Goal: Task Accomplishment & Management: Manage account settings

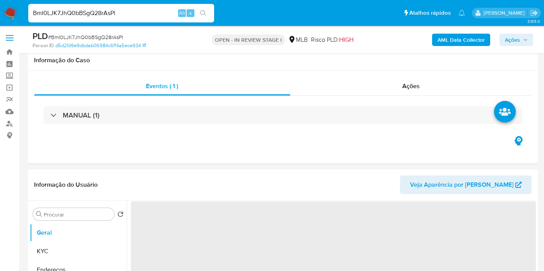
select select "10"
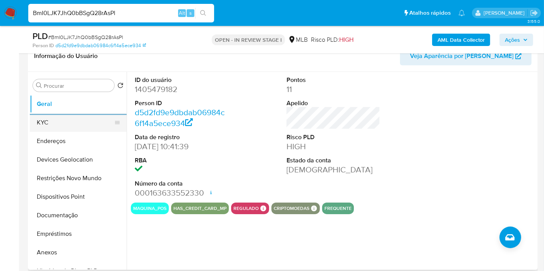
drag, startPoint x: 65, startPoint y: 120, endPoint x: 73, endPoint y: 121, distance: 7.9
click at [65, 120] on button "KYC" at bounding box center [75, 122] width 91 height 19
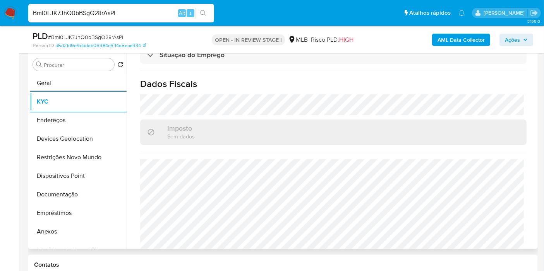
scroll to position [354, 0]
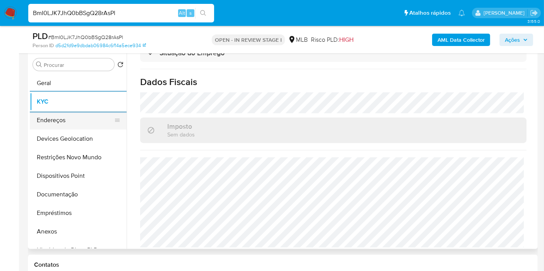
click at [70, 124] on button "Endereços" at bounding box center [75, 120] width 91 height 19
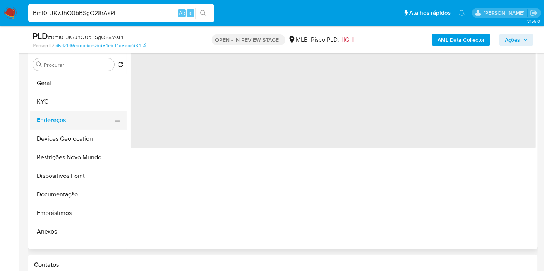
scroll to position [0, 0]
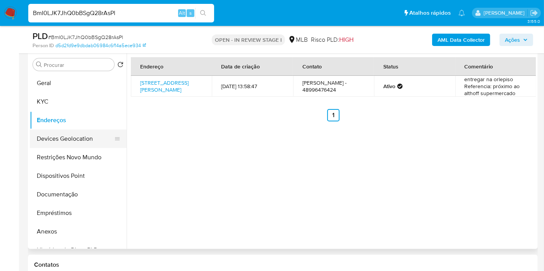
click at [38, 139] on button "Devices Geolocation" at bounding box center [75, 139] width 91 height 19
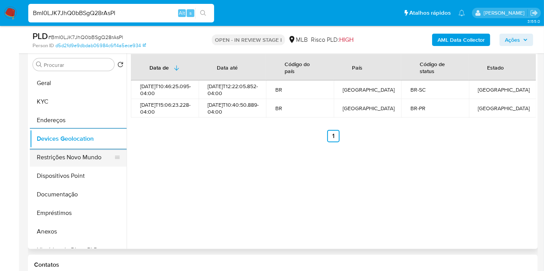
click at [55, 151] on button "Restrições Novo Mundo" at bounding box center [75, 157] width 91 height 19
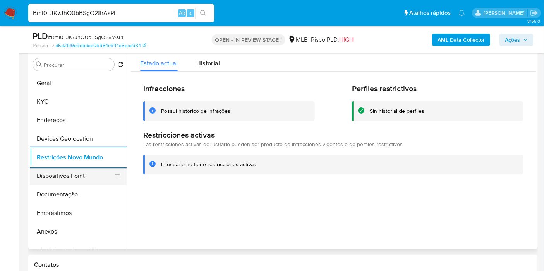
click at [53, 170] on button "Dispositivos Point" at bounding box center [75, 176] width 91 height 19
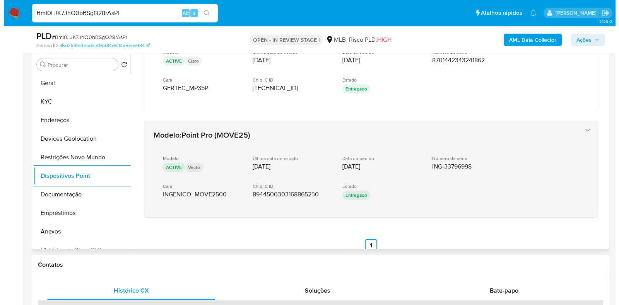
scroll to position [60, 0]
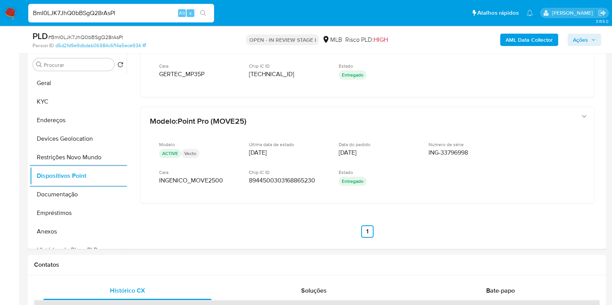
click at [528, 37] on b "AML Data Collector" at bounding box center [528, 40] width 47 height 12
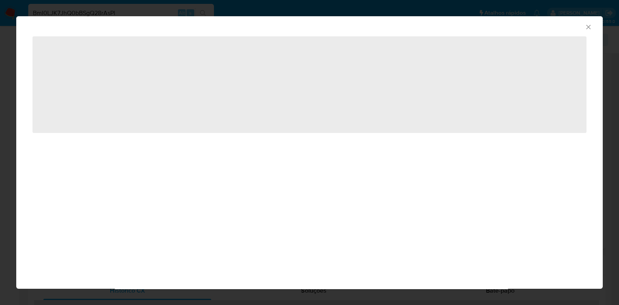
drag, startPoint x: 380, startPoint y: 35, endPoint x: 373, endPoint y: 132, distance: 96.6
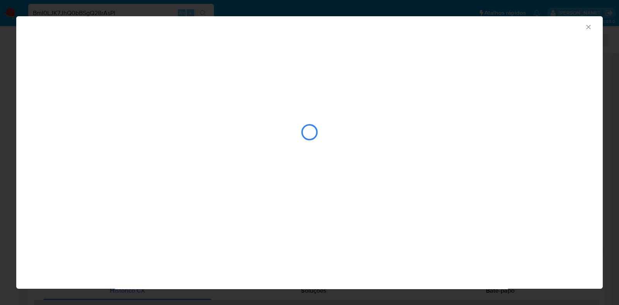
click at [250, 123] on div "closure-recommendation-modal" at bounding box center [309, 132] width 554 height 77
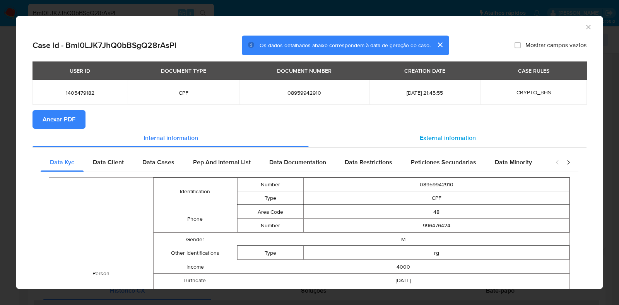
click at [436, 140] on span "External information" at bounding box center [448, 137] width 56 height 9
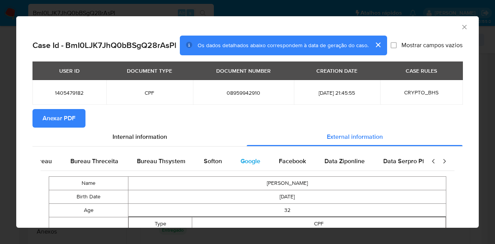
scroll to position [0, 262]
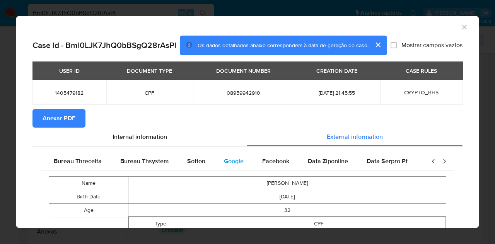
click at [224, 160] on span "Google" at bounding box center [234, 161] width 20 height 9
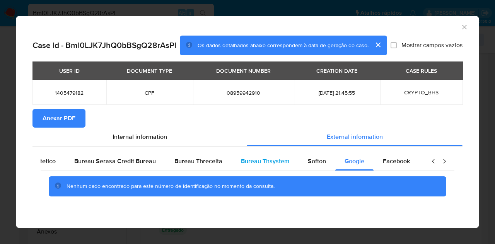
scroll to position [0, 0]
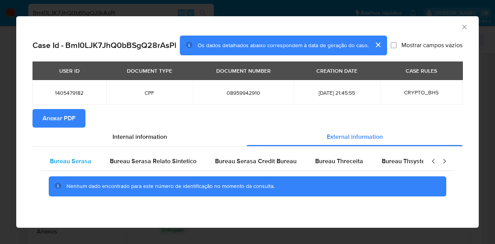
click at [84, 161] on span "Bureau Serasa" at bounding box center [70, 161] width 41 height 9
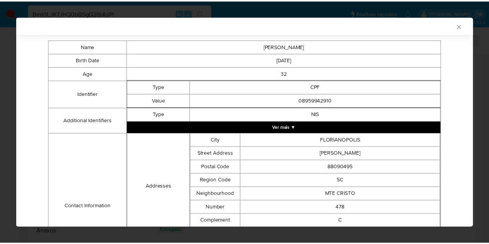
scroll to position [178, 0]
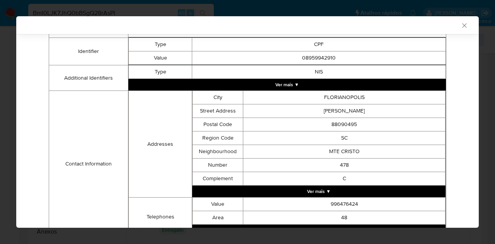
click at [461, 27] on icon "Fechar a janela" at bounding box center [465, 26] width 8 height 8
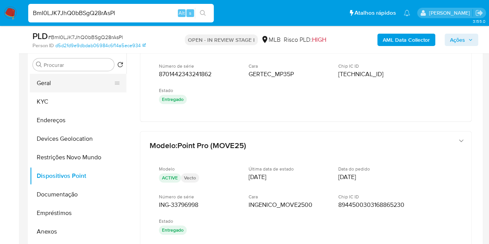
click at [56, 81] on button "Geral" at bounding box center [75, 83] width 91 height 19
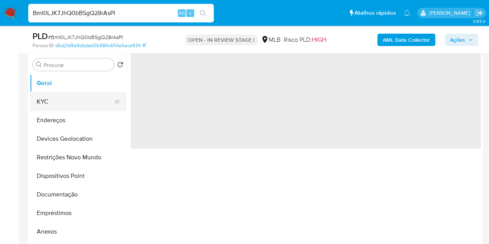
scroll to position [0, 0]
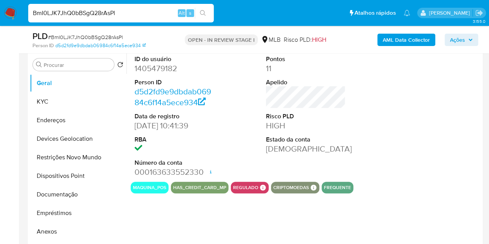
click at [176, 126] on dd "22/06/2023 10:41:39" at bounding box center [175, 125] width 80 height 11
click at [444, 45] on div "AML Data Collector Ações" at bounding box center [405, 40] width 147 height 18
click at [450, 43] on button "Ações" at bounding box center [462, 40] width 34 height 12
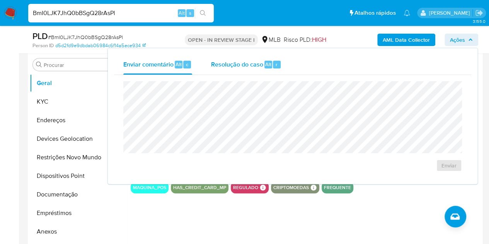
click at [237, 58] on div "Resolução do caso Alt r" at bounding box center [246, 65] width 71 height 20
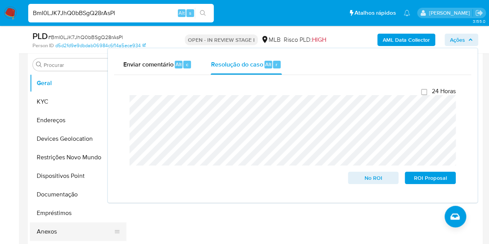
click at [66, 232] on button "Anexos" at bounding box center [75, 231] width 91 height 19
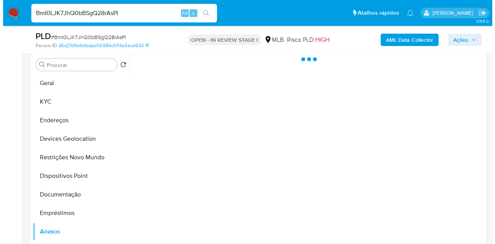
scroll to position [162, 0]
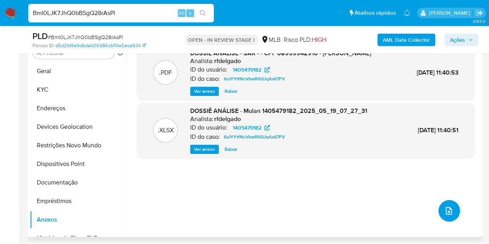
click at [439, 211] on button "upload-file" at bounding box center [450, 211] width 22 height 22
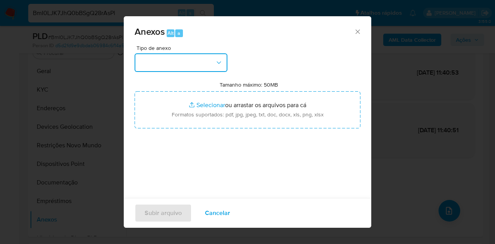
click at [210, 62] on button "button" at bounding box center [181, 62] width 93 height 19
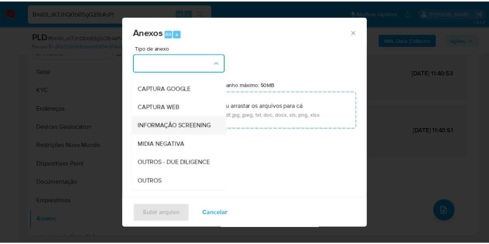
scroll to position [77, 0]
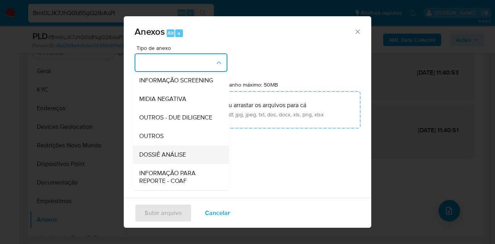
click at [162, 159] on span "DOSSIÊ ANÁLISE" at bounding box center [162, 155] width 47 height 8
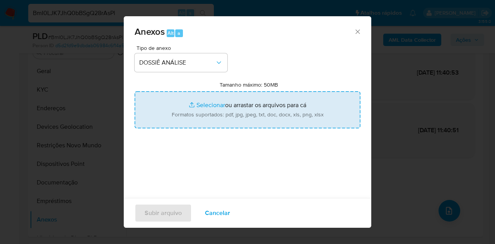
type input "C:\fakepath\Caselog BmI0LJK7JhQ0bBSgQ28rAsPl_2025_08_20_07_23_57.pdf"
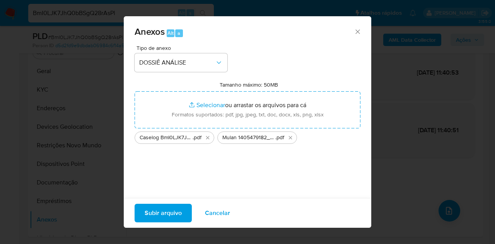
click at [169, 210] on span "Subir arquivo" at bounding box center [163, 213] width 37 height 17
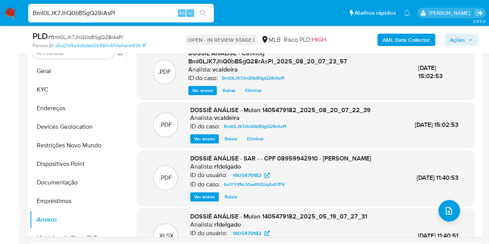
click at [456, 44] on span "Ações" at bounding box center [457, 40] width 15 height 12
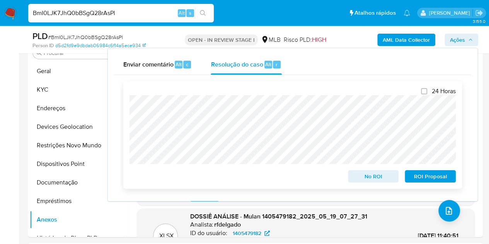
click at [368, 178] on span "No ROI" at bounding box center [374, 176] width 40 height 11
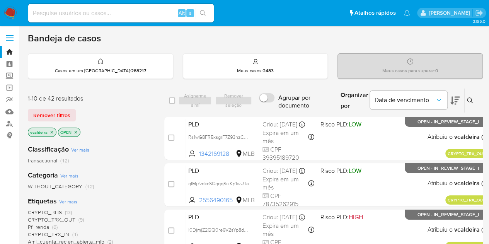
click at [133, 8] on div "Alt s" at bounding box center [121, 13] width 186 height 19
click at [127, 15] on input at bounding box center [121, 13] width 186 height 10
paste input "I0DjmjZ2QQ0re9V2sYp8dZjN"
type input "I0DjmjZ2QQ0re9V2sYp8dZjN"
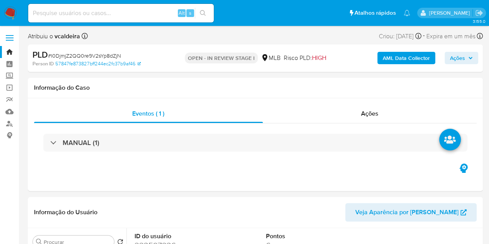
select select "10"
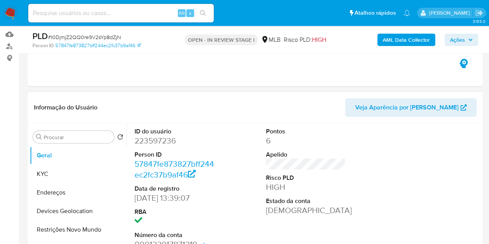
click at [158, 139] on dd "223597236" at bounding box center [175, 140] width 80 height 11
copy dd "223597236"
click at [143, 140] on dd "223597236" at bounding box center [175, 140] width 80 height 11
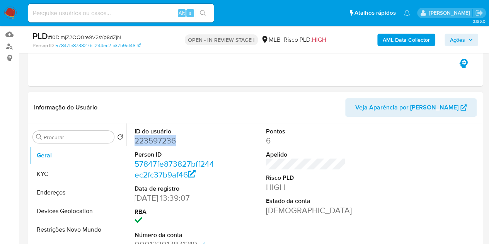
click at [143, 140] on dd "223597236" at bounding box center [175, 140] width 80 height 11
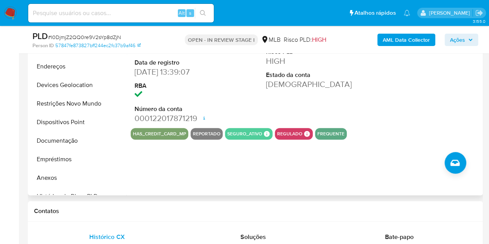
scroll to position [116, 0]
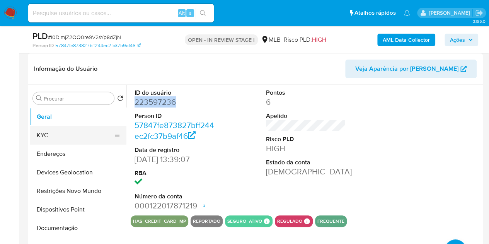
click at [58, 133] on button "KYC" at bounding box center [75, 135] width 91 height 19
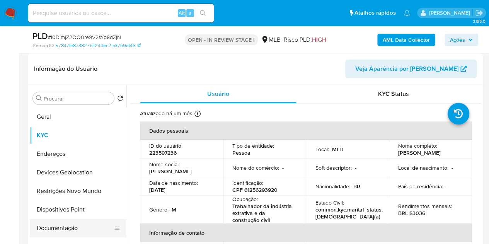
click at [60, 222] on button "Documentação" at bounding box center [75, 228] width 91 height 19
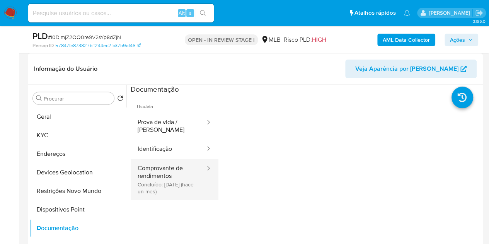
click at [181, 173] on button "Comprovante de rendimentos Concluído: 07/07/2025 (hace un mes)" at bounding box center [168, 179] width 75 height 41
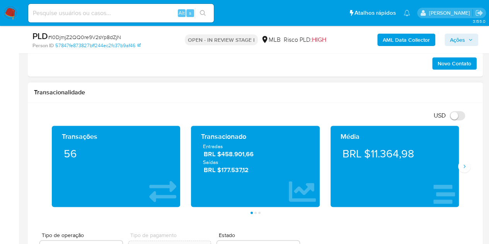
scroll to position [542, 0]
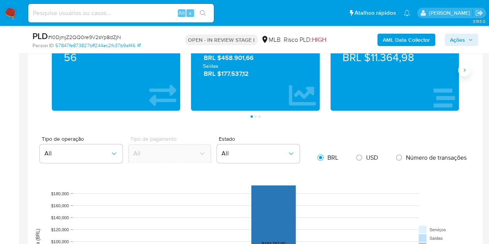
click at [466, 68] on icon "Siguiente" at bounding box center [465, 70] width 6 height 6
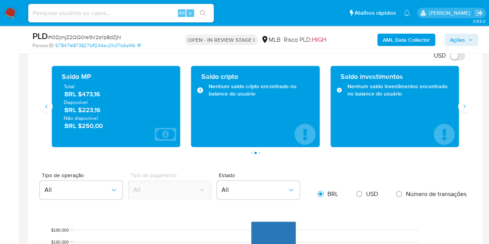
scroll to position [464, 0]
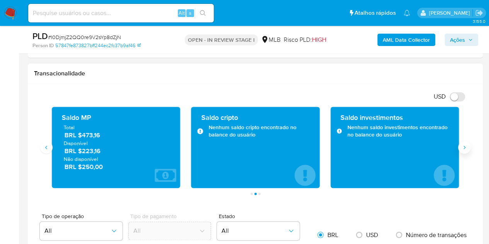
click at [460, 146] on button "Siguiente" at bounding box center [464, 147] width 12 height 12
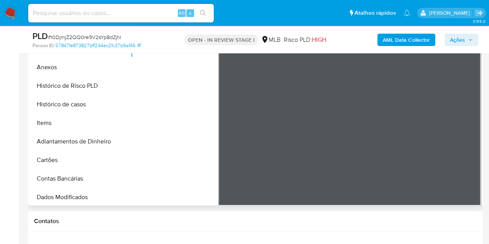
scroll to position [75, 0]
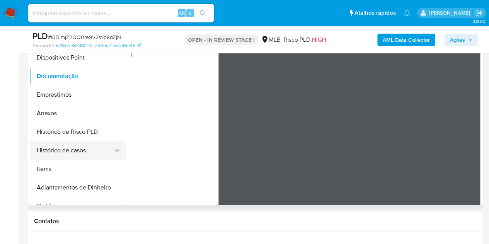
click at [56, 147] on button "Histórico de casos" at bounding box center [75, 150] width 91 height 19
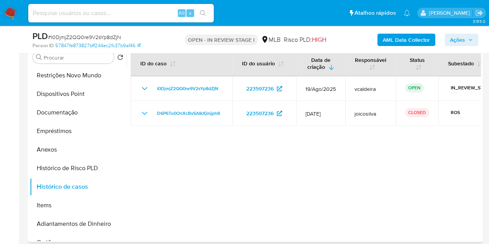
scroll to position [77, 0]
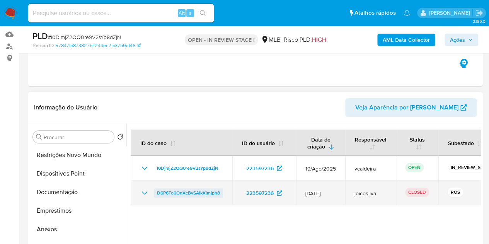
click at [183, 190] on span "D6P6To0OnXcBvSAIkXjmjph8" at bounding box center [188, 192] width 63 height 9
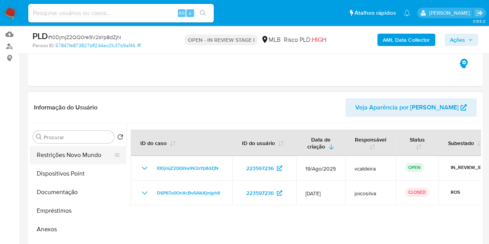
click at [47, 161] on button "Restrições Novo Mundo" at bounding box center [75, 155] width 91 height 19
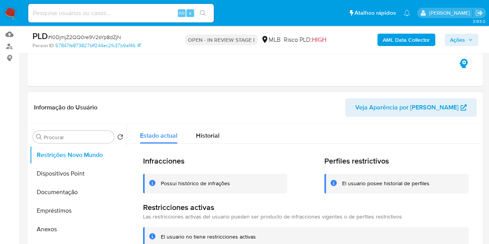
scroll to position [0, 0]
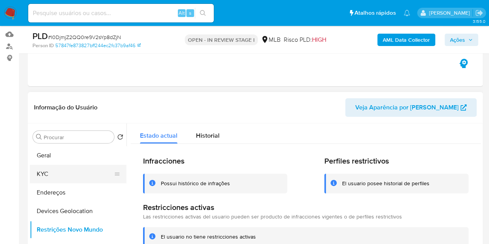
click at [46, 166] on button "KYC" at bounding box center [75, 174] width 91 height 19
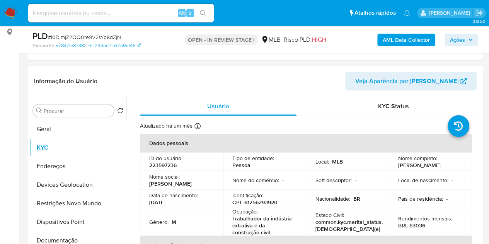
scroll to position [116, 0]
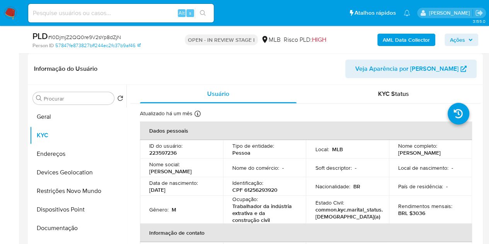
drag, startPoint x: 417, startPoint y: 156, endPoint x: 388, endPoint y: 153, distance: 29.6
click at [389, 153] on td "Nome completo : Daniel Antunes Fermiano" at bounding box center [430, 149] width 83 height 19
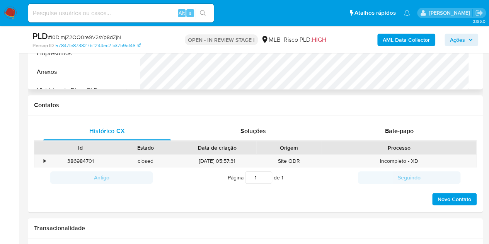
scroll to position [155, 0]
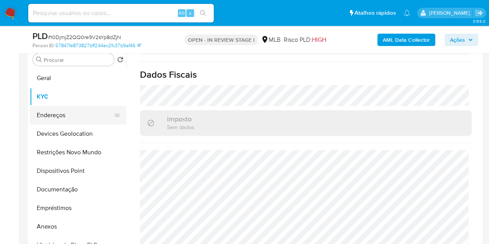
click at [56, 116] on button "Endereços" at bounding box center [75, 115] width 91 height 19
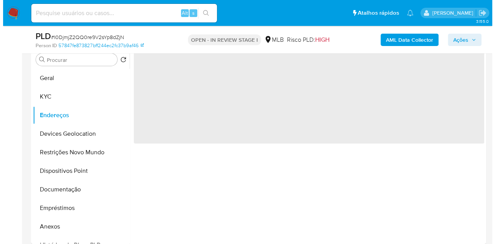
scroll to position [0, 0]
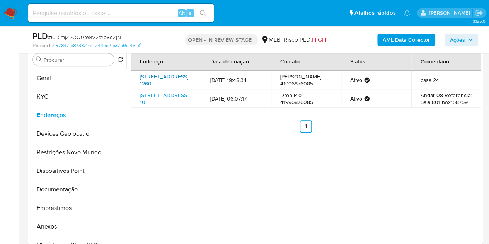
click at [160, 87] on link "Ruageneralpotiguara 1260, Curitiba, Paraná, 81050500, Brasil 1260" at bounding box center [164, 80] width 48 height 15
click at [53, 80] on button "Geral" at bounding box center [75, 78] width 91 height 19
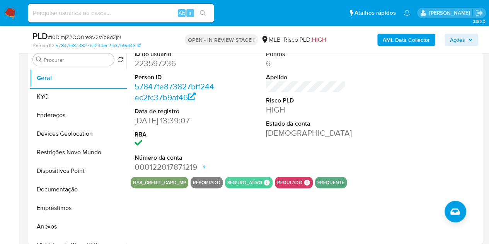
click at [407, 34] on b "AML Data Collector" at bounding box center [406, 40] width 47 height 12
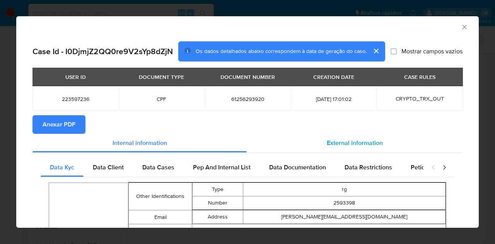
click at [344, 145] on span "External information" at bounding box center [355, 143] width 56 height 9
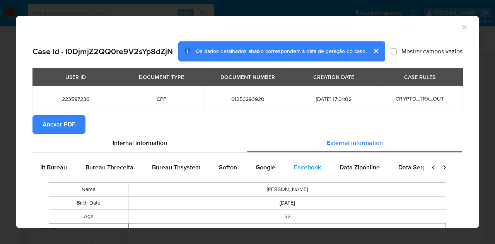
scroll to position [0, 262]
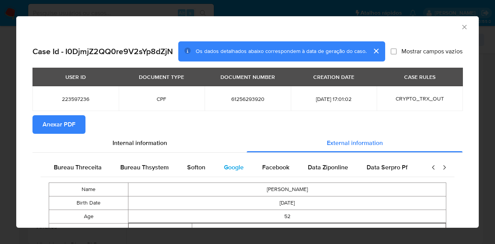
click at [234, 166] on span "Google" at bounding box center [234, 167] width 20 height 9
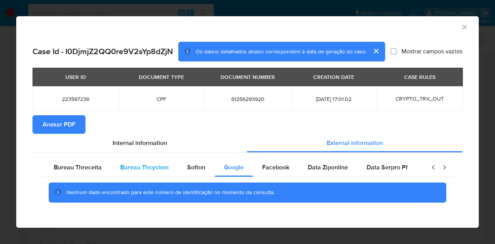
scroll to position [0, 0]
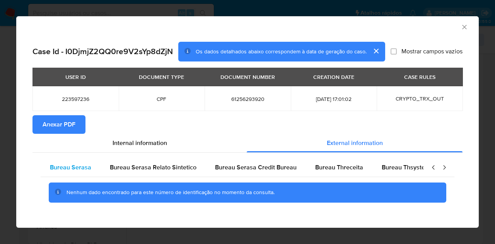
click at [54, 169] on span "Bureau Serasa" at bounding box center [70, 167] width 41 height 9
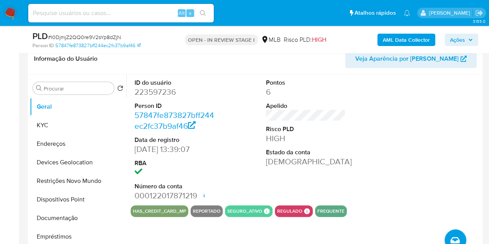
scroll to position [116, 0]
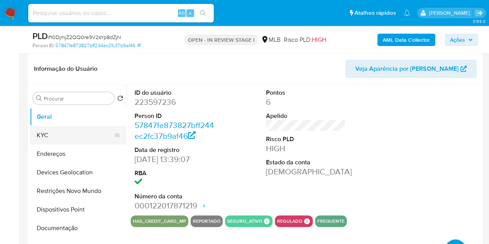
drag, startPoint x: 44, startPoint y: 137, endPoint x: 48, endPoint y: 134, distance: 4.4
click at [48, 134] on button "KYC" at bounding box center [75, 135] width 91 height 19
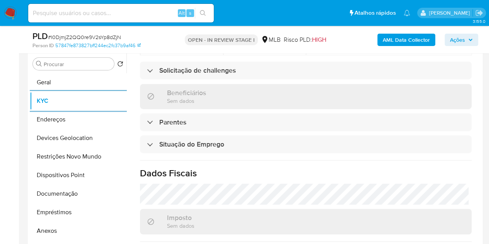
scroll to position [368, 0]
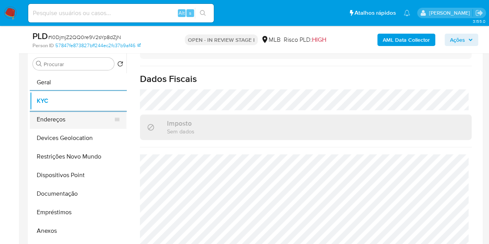
click at [73, 119] on button "Endereços" at bounding box center [75, 119] width 91 height 19
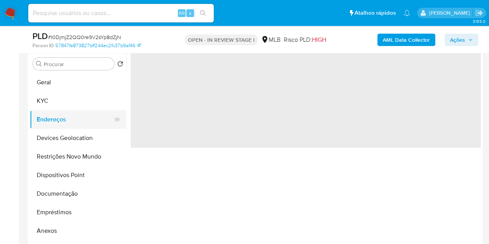
scroll to position [0, 0]
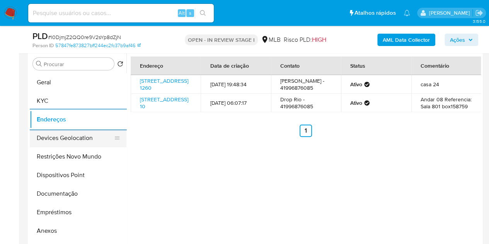
click at [72, 137] on button "Devices Geolocation" at bounding box center [75, 138] width 91 height 19
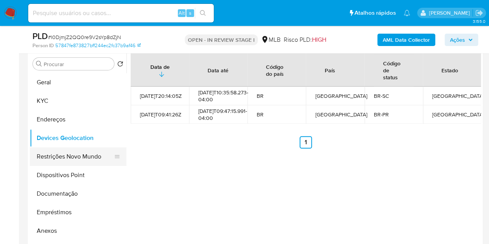
click at [51, 154] on button "Restrições Novo Mundo" at bounding box center [75, 156] width 91 height 19
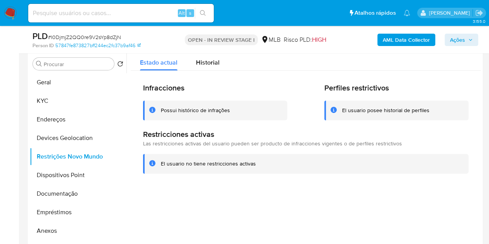
click at [226, 83] on h2 "Infracciones" at bounding box center [215, 88] width 144 height 10
drag, startPoint x: 70, startPoint y: 178, endPoint x: 82, endPoint y: 174, distance: 13.1
click at [69, 178] on button "Dispositivos Point" at bounding box center [75, 175] width 91 height 19
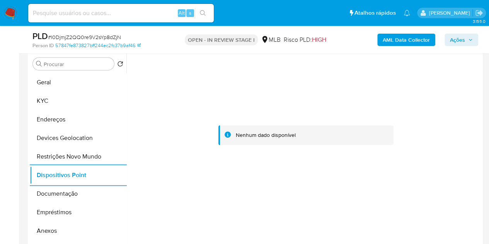
click at [475, 39] on button "Ações" at bounding box center [462, 40] width 34 height 12
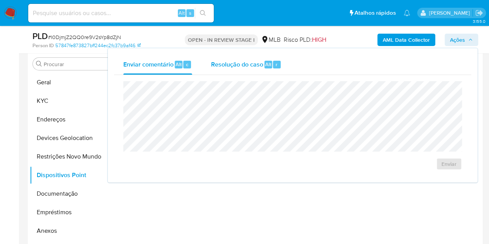
click at [242, 63] on span "Resolução do caso" at bounding box center [237, 64] width 52 height 9
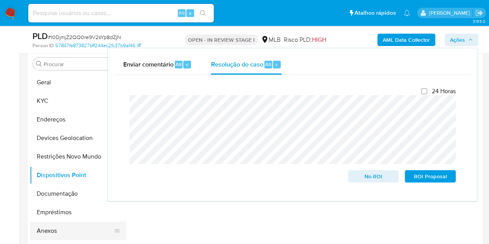
click at [51, 233] on button "Anexos" at bounding box center [75, 231] width 91 height 19
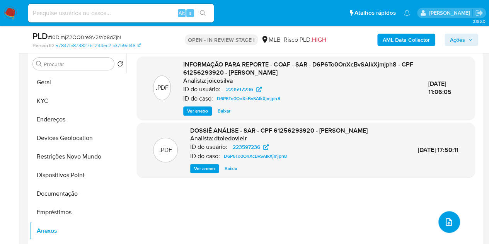
click at [453, 224] on button "upload-file" at bounding box center [450, 222] width 22 height 22
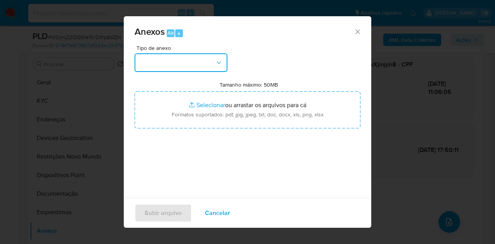
click at [193, 63] on button "button" at bounding box center [181, 62] width 93 height 19
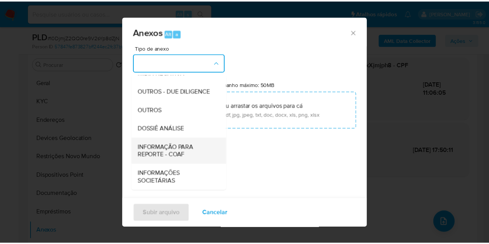
scroll to position [119, 0]
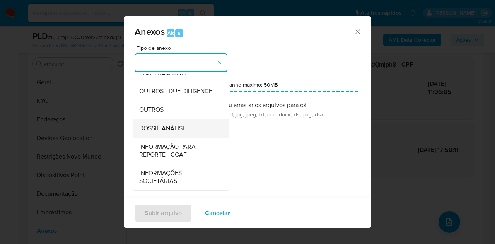
click at [167, 128] on span "DOSSIÊ ANÁLISE" at bounding box center [162, 129] width 47 height 8
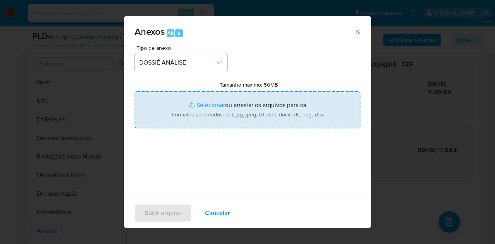
type input "C:\fakepath\Caselog I0DjmjZ2QQ0re9V2sYp8dZjN_2025_08_20_07_23_03.pdf"
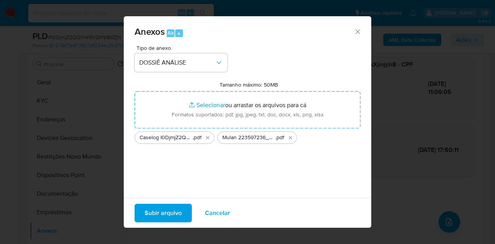
click at [159, 207] on span "Subir arquivo" at bounding box center [163, 213] width 37 height 17
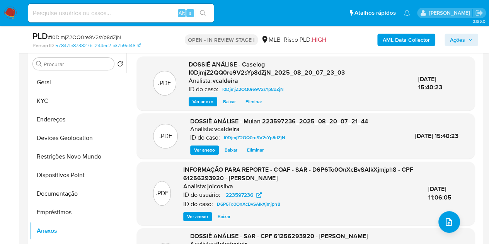
click at [462, 41] on span "Ações" at bounding box center [457, 40] width 15 height 12
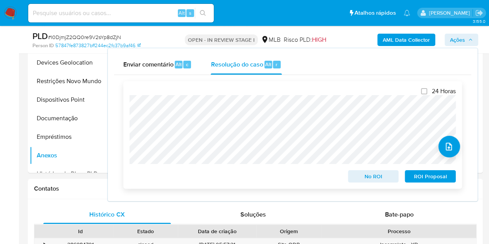
scroll to position [228, 0]
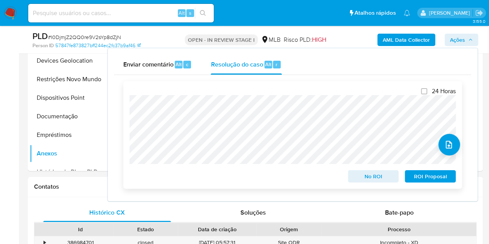
click at [374, 178] on span "No ROI" at bounding box center [374, 176] width 40 height 11
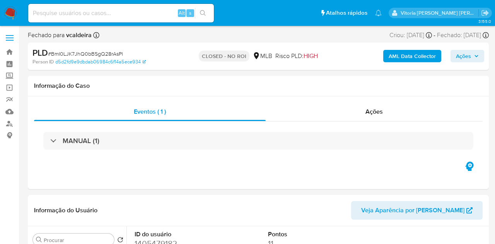
select select "10"
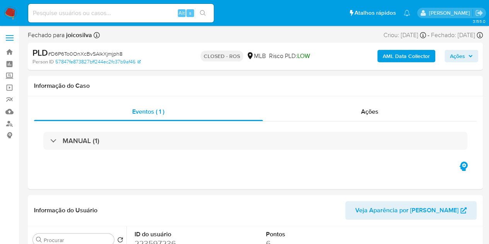
select select "10"
click at [374, 113] on span "Ações" at bounding box center [369, 111] width 17 height 9
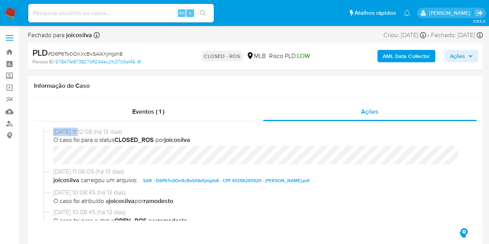
copy span "07/08/2025"
drag, startPoint x: 85, startPoint y: 132, endPoint x: 52, endPoint y: 135, distance: 32.6
click at [52, 135] on div "07/08/2025 11:12:08 (há 13 dias) O caso foi para o status CLOSED_ROS por joicos…" at bounding box center [255, 148] width 424 height 40
click at [146, 115] on span "Eventos ( 1 )" at bounding box center [148, 111] width 32 height 9
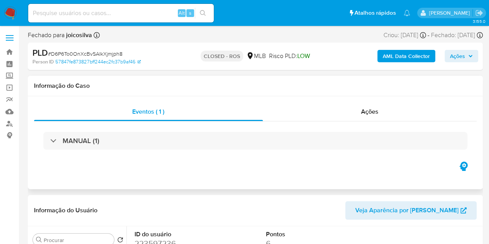
click at [80, 147] on div "MANUAL (1)" at bounding box center [255, 141] width 424 height 18
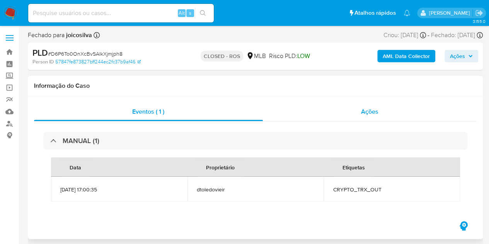
click at [378, 111] on span "Ações" at bounding box center [369, 111] width 17 height 9
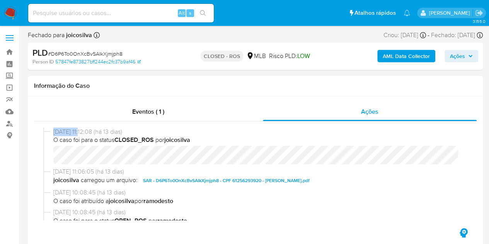
drag, startPoint x: 85, startPoint y: 131, endPoint x: 59, endPoint y: 125, distance: 26.7
click at [51, 134] on div "07/08/2025 11:12:08 (há 13 dias) O caso foi para o status CLOSED_ROS por joicos…" at bounding box center [255, 148] width 424 height 40
copy span "07/08/2025"
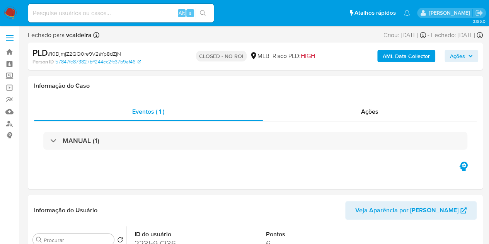
select select "10"
click at [93, 9] on input at bounding box center [121, 13] width 186 height 10
paste input "nM7bFAYZqXhAszRUViedh0l8"
type input "nM7bFAYZqXhAszRUViedh0l8"
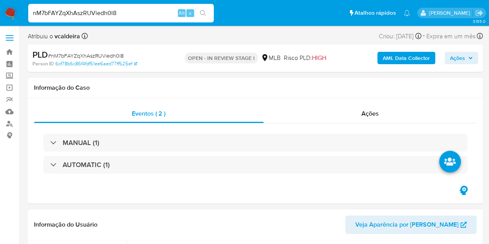
select select "10"
click at [69, 16] on input "nM7bFAYZqXhAszRUViedh0l8" at bounding box center [121, 13] width 186 height 10
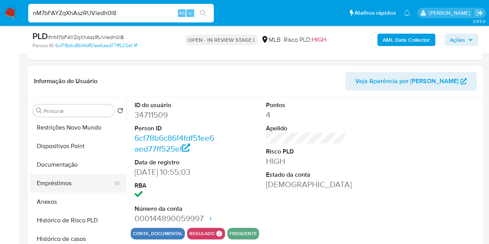
scroll to position [77, 0]
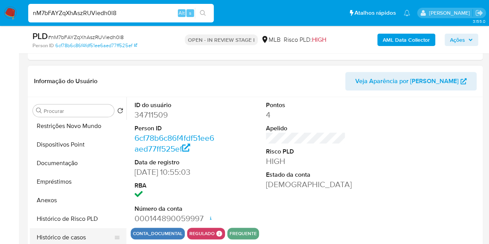
click at [67, 240] on button "Histórico de casos" at bounding box center [75, 237] width 91 height 19
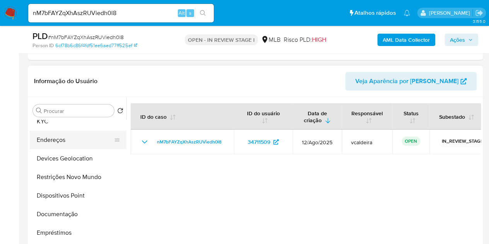
scroll to position [0, 0]
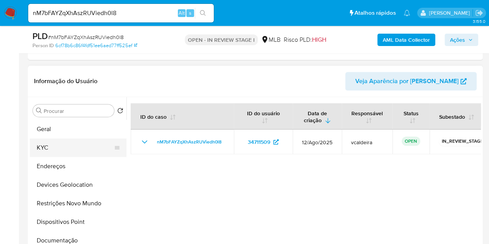
click at [56, 146] on button "KYC" at bounding box center [75, 148] width 91 height 19
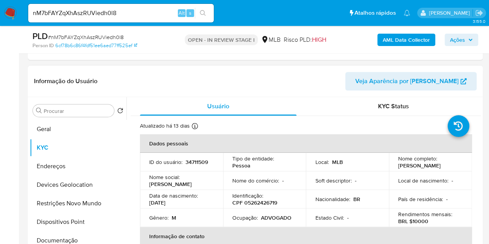
click at [200, 164] on p "34711509" at bounding box center [197, 162] width 22 height 7
copy p "34711509"
click at [69, 237] on button "Documentação" at bounding box center [75, 240] width 91 height 19
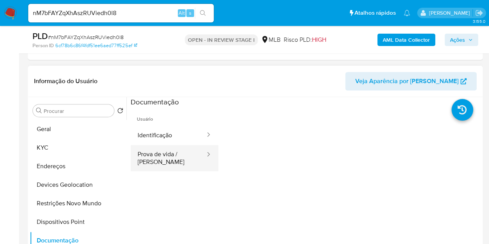
click at [167, 165] on button "Prova de vida / [PERSON_NAME]" at bounding box center [168, 158] width 75 height 26
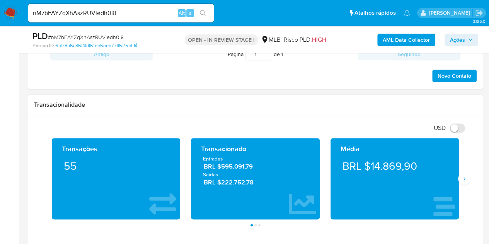
scroll to position [426, 0]
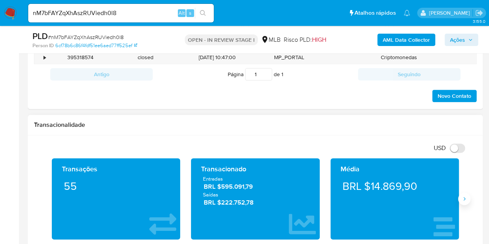
click at [464, 202] on button "Siguiente" at bounding box center [464, 199] width 12 height 12
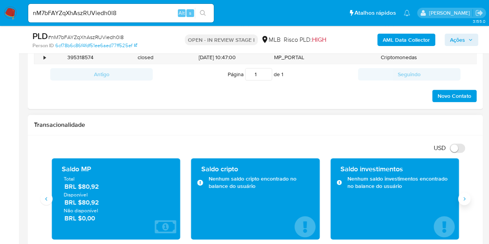
click at [464, 202] on button "Siguiente" at bounding box center [464, 199] width 12 height 12
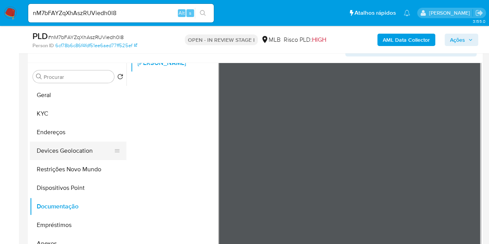
scroll to position [116, 0]
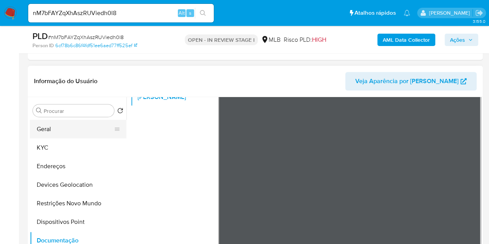
click at [51, 128] on button "Geral" at bounding box center [75, 129] width 91 height 19
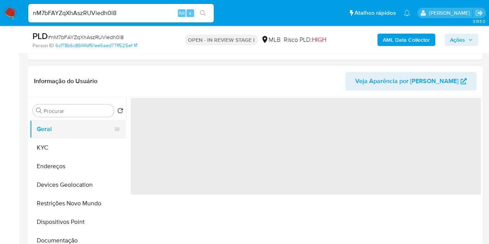
scroll to position [0, 0]
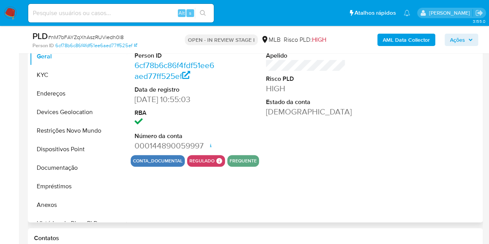
scroll to position [193, 0]
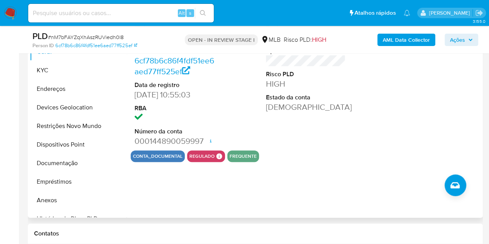
select select "10"
click at [53, 73] on button "KYC" at bounding box center [75, 70] width 91 height 19
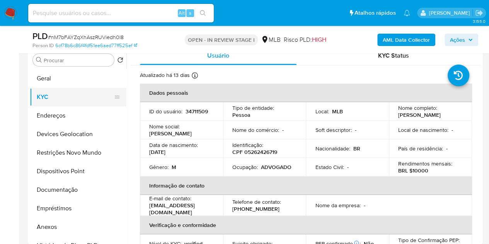
scroll to position [155, 0]
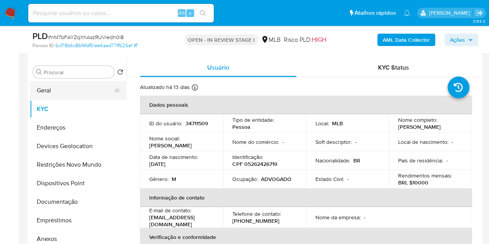
click at [50, 92] on button "Geral" at bounding box center [75, 90] width 91 height 19
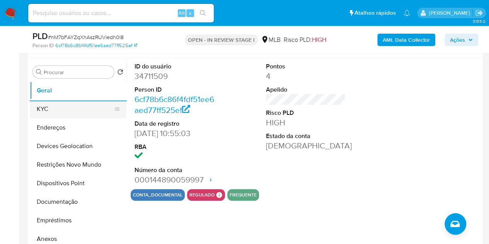
click at [85, 111] on button "KYC" at bounding box center [75, 109] width 91 height 19
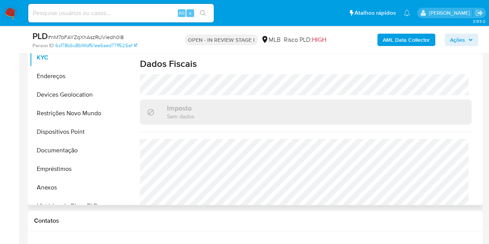
scroll to position [327, 0]
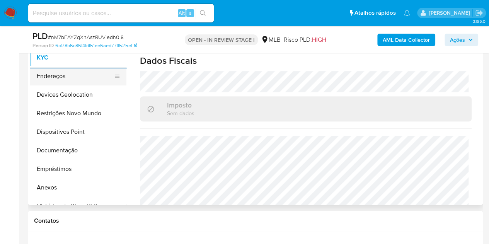
click at [46, 76] on button "Endereços" at bounding box center [75, 76] width 91 height 19
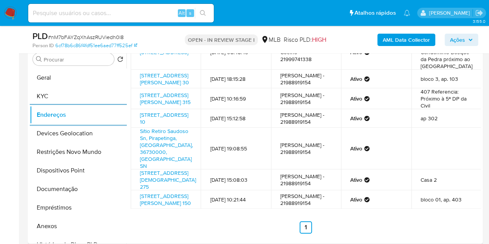
scroll to position [154, 0]
click at [78, 130] on button "Devices Geolocation" at bounding box center [75, 133] width 91 height 19
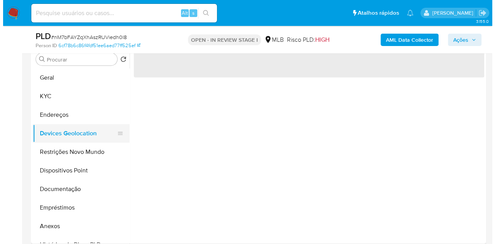
scroll to position [0, 0]
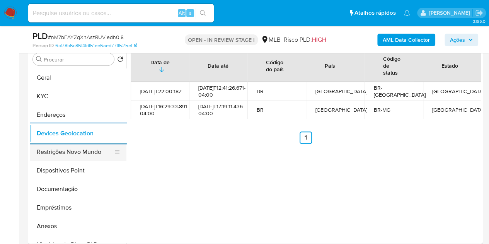
click at [70, 157] on button "Restrições Novo Mundo" at bounding box center [75, 152] width 91 height 19
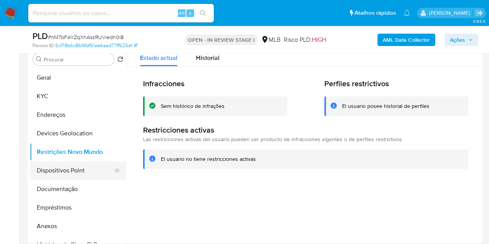
click at [57, 172] on button "Dispositivos Point" at bounding box center [75, 170] width 91 height 19
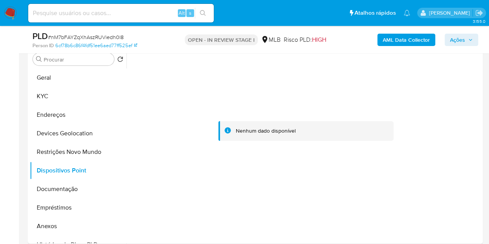
click at [403, 42] on b "AML Data Collector" at bounding box center [406, 40] width 47 height 12
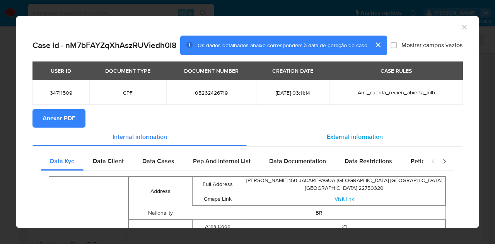
click at [350, 138] on span "External information" at bounding box center [355, 136] width 56 height 9
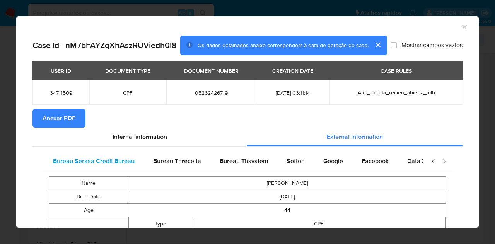
scroll to position [0, 262]
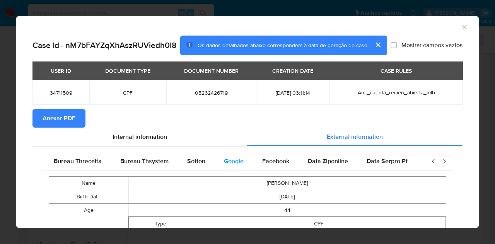
click at [225, 163] on span "Google" at bounding box center [234, 161] width 20 height 9
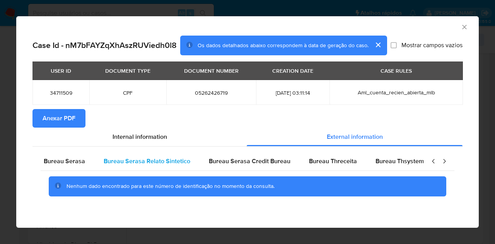
scroll to position [0, 0]
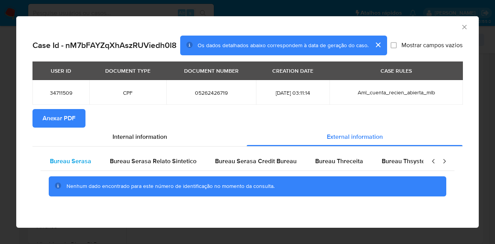
click at [83, 166] on div "Bureau Serasa" at bounding box center [71, 161] width 60 height 19
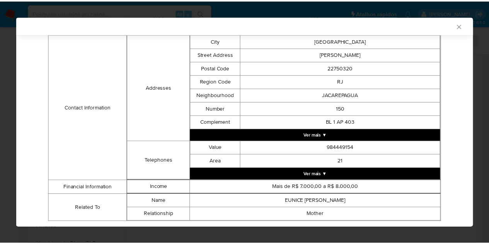
scroll to position [232, 0]
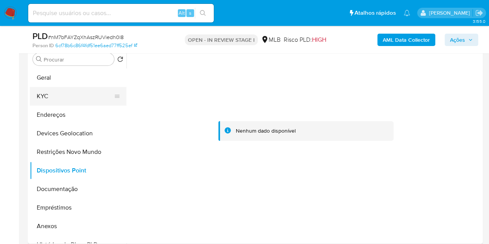
click at [59, 96] on button "KYC" at bounding box center [75, 96] width 91 height 19
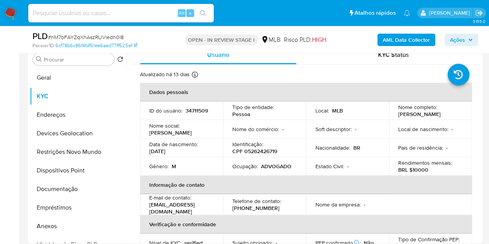
drag, startPoint x: 417, startPoint y: 118, endPoint x: 395, endPoint y: 114, distance: 22.4
click at [395, 114] on td "Nome completo : Carlos Alberto Pimenta Coelho" at bounding box center [430, 110] width 83 height 19
copy p "Carlos Alberto Pimenta Coelho"
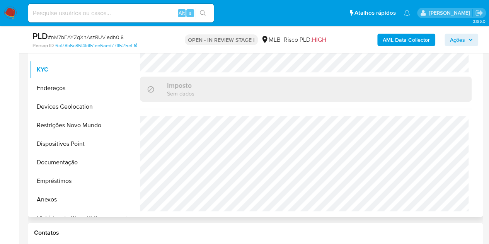
scroll to position [206, 0]
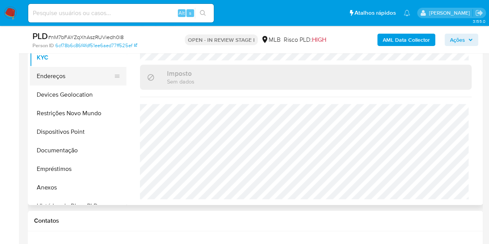
click at [65, 80] on button "Endereços" at bounding box center [75, 76] width 91 height 19
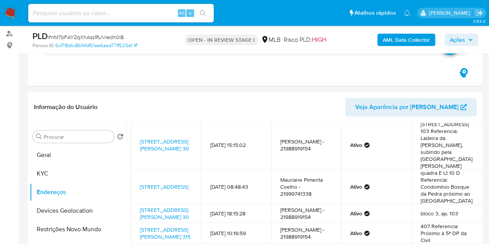
scroll to position [0, 0]
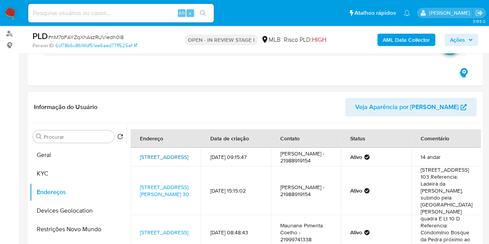
click at [152, 158] on link "Rua México 168, Rio De Janeiro, Rio De Janeiro, 20031143, Brasil 168" at bounding box center [164, 157] width 48 height 8
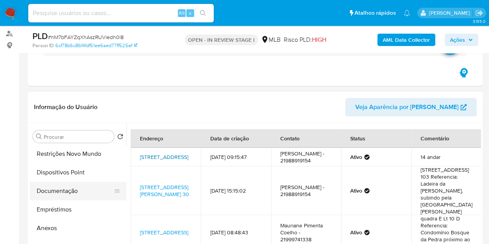
scroll to position [77, 0]
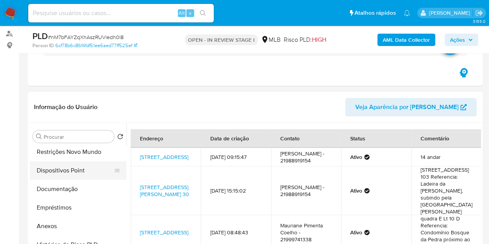
click at [58, 168] on button "Dispositivos Point" at bounding box center [75, 170] width 91 height 19
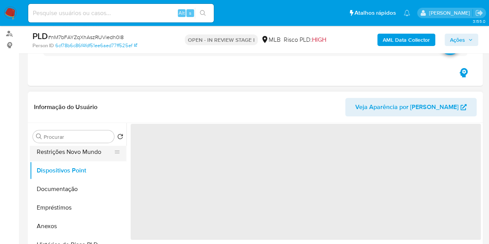
click at [60, 152] on button "Restrições Novo Mundo" at bounding box center [75, 152] width 91 height 19
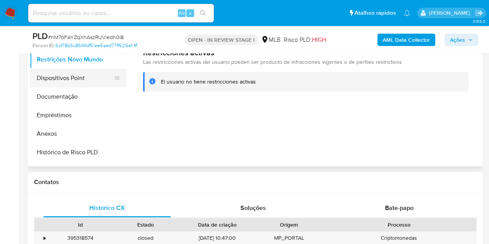
scroll to position [0, 0]
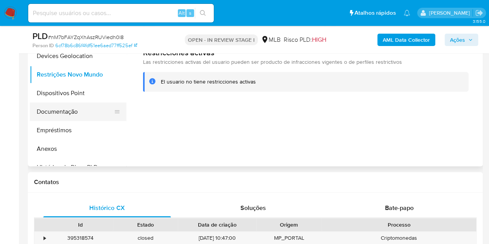
click at [72, 108] on button "Documentação" at bounding box center [75, 112] width 91 height 19
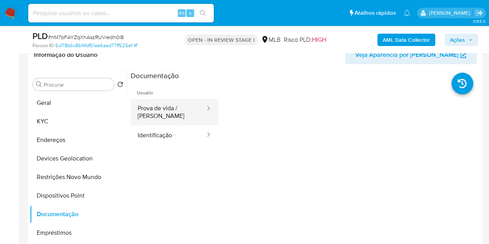
scroll to position [129, 0]
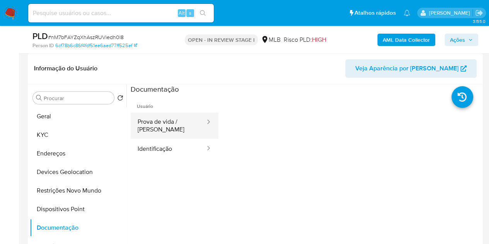
click at [172, 127] on button "Prova de vida / [PERSON_NAME]" at bounding box center [168, 126] width 75 height 26
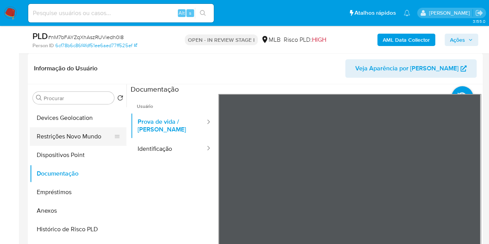
scroll to position [155, 0]
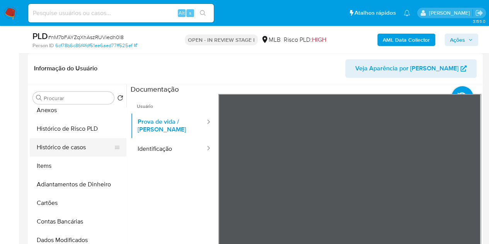
click at [67, 152] on button "Histórico de casos" at bounding box center [75, 147] width 91 height 19
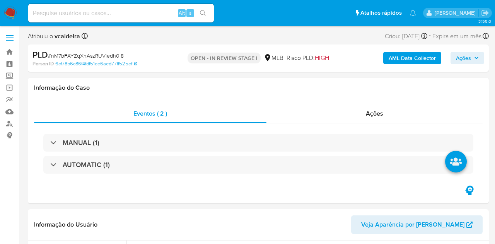
select select "10"
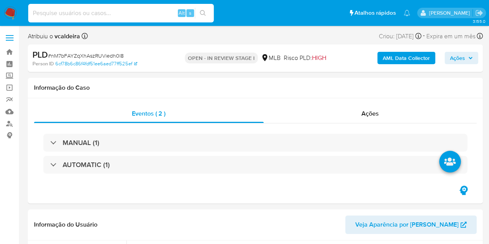
click at [105, 12] on input at bounding box center [121, 13] width 186 height 10
paste input "t5M1cuR3Vyzq2qcJzGnlS1So"
type input "t5M1cuR3Vyzq2qcJzGnlS1So"
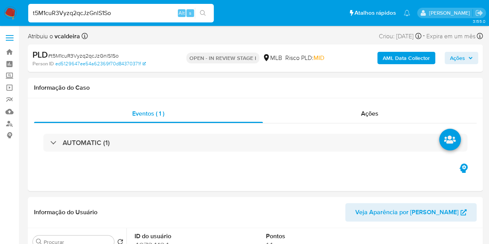
select select "10"
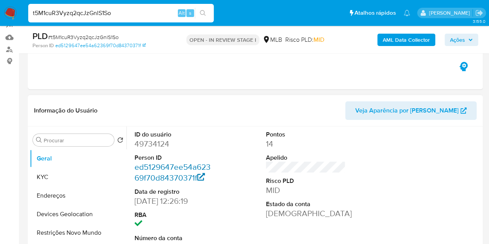
scroll to position [77, 0]
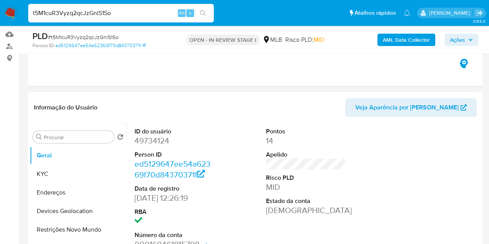
click at [146, 142] on dd "49734124" at bounding box center [175, 140] width 80 height 11
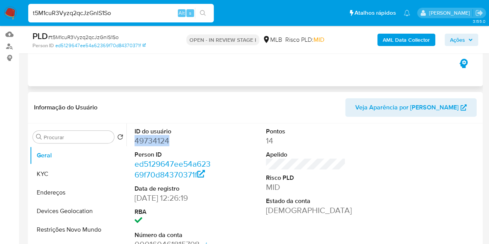
copy dd "49734124"
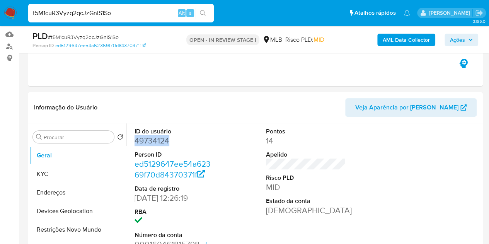
copy dd "49734124"
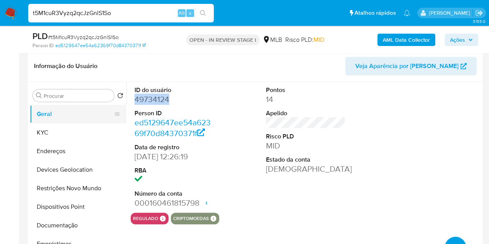
scroll to position [116, 0]
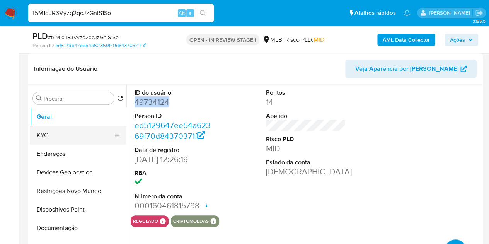
drag, startPoint x: 46, startPoint y: 133, endPoint x: 65, endPoint y: 128, distance: 20.1
click at [46, 134] on button "KYC" at bounding box center [75, 135] width 91 height 19
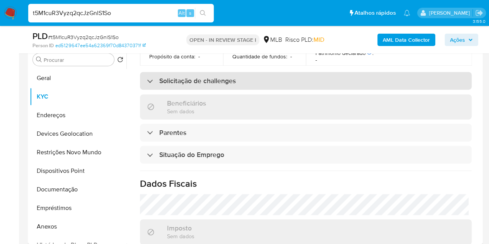
scroll to position [245, 0]
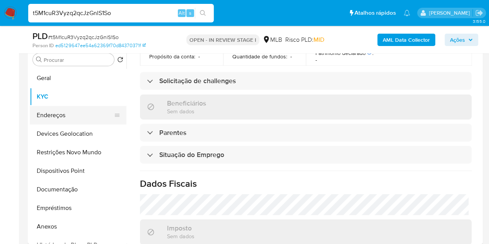
click at [54, 115] on button "Endereços" at bounding box center [75, 115] width 91 height 19
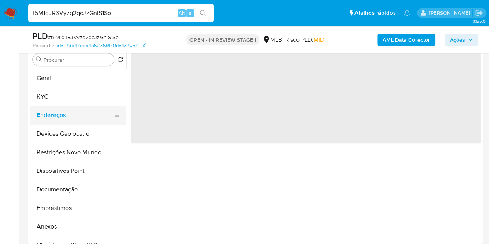
scroll to position [0, 0]
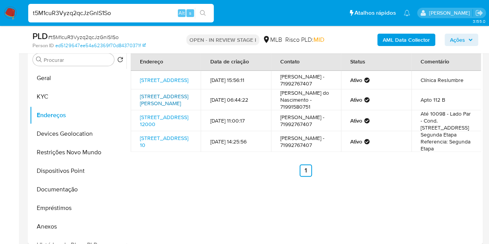
click at [164, 107] on link "[STREET_ADDRESS][PERSON_NAME]" at bounding box center [164, 99] width 48 height 15
click at [166, 81] on link "[STREET_ADDRESS]" at bounding box center [164, 80] width 48 height 8
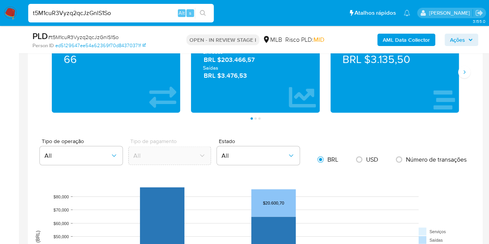
scroll to position [580, 0]
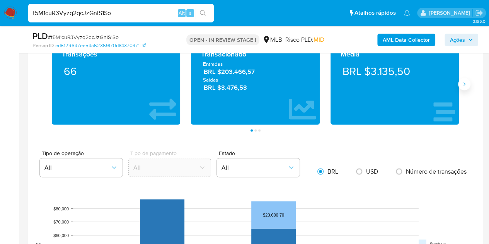
click at [462, 82] on icon "Siguiente" at bounding box center [465, 84] width 6 height 6
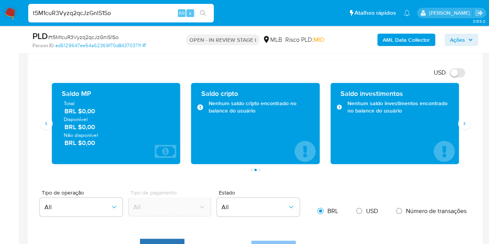
scroll to position [503, 0]
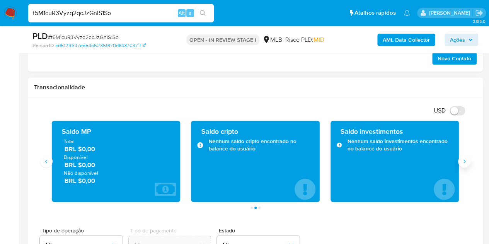
click at [470, 161] on button "Siguiente" at bounding box center [464, 161] width 12 height 12
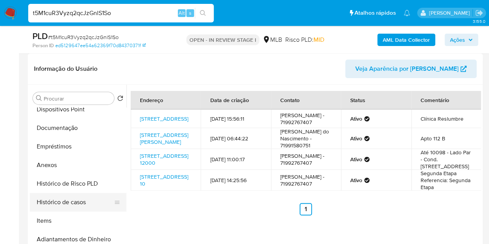
scroll to position [116, 0]
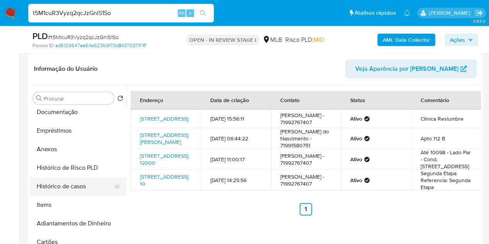
click at [79, 182] on button "Histórico de casos" at bounding box center [75, 186] width 91 height 19
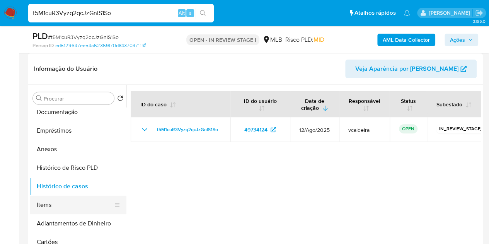
scroll to position [77, 0]
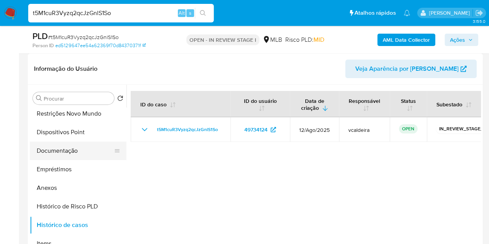
click at [81, 159] on button "Documentação" at bounding box center [75, 151] width 91 height 19
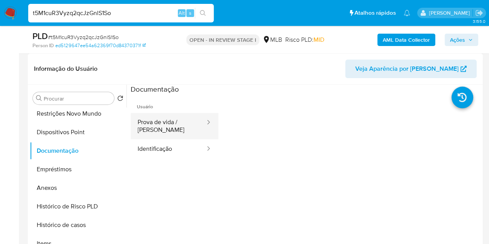
click at [182, 118] on button "Prova de vida / [PERSON_NAME]" at bounding box center [168, 126] width 75 height 26
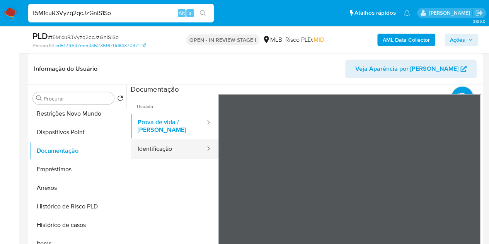
click at [166, 151] on button "Identificação" at bounding box center [168, 149] width 75 height 20
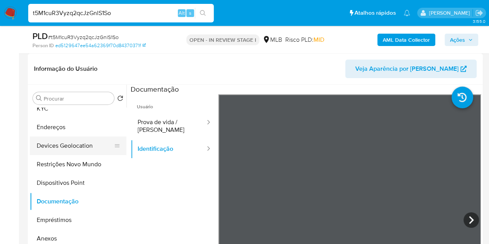
scroll to position [0, 0]
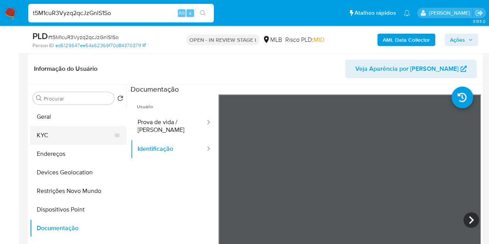
click at [62, 133] on button "KYC" at bounding box center [75, 135] width 91 height 19
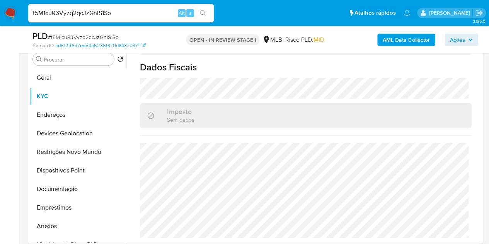
scroll to position [193, 0]
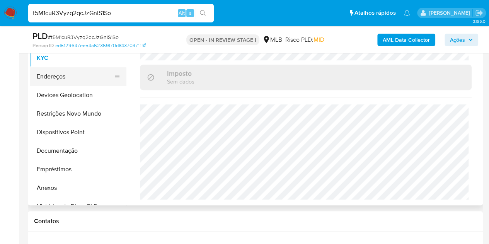
click at [64, 74] on button "Endereços" at bounding box center [75, 76] width 91 height 19
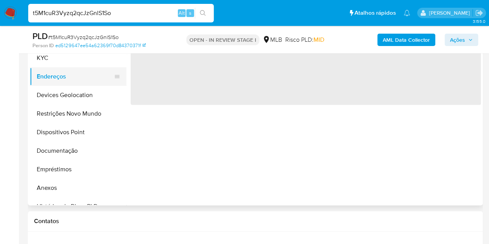
scroll to position [0, 0]
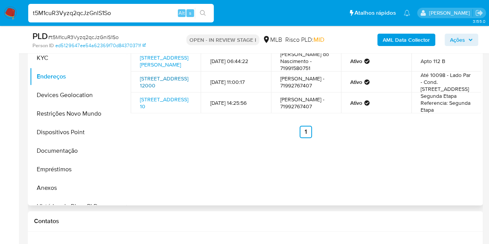
click at [154, 89] on link "Avenida Artêmia Pires Freitas 12000, Feira De Santana, Bahia, 44085370, Brasil …" at bounding box center [164, 82] width 48 height 15
drag, startPoint x: 422, startPoint y: 112, endPoint x: 453, endPoint y: 111, distance: 31.0
click at [453, 92] on td "Até 10098 - Lado Par - Cond. Damha 1, Quadra F, Lote 12" at bounding box center [447, 82] width 70 height 21
copy td "Cond. Damha"
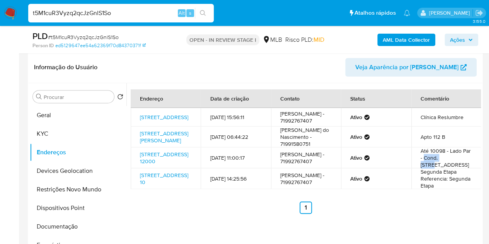
scroll to position [116, 0]
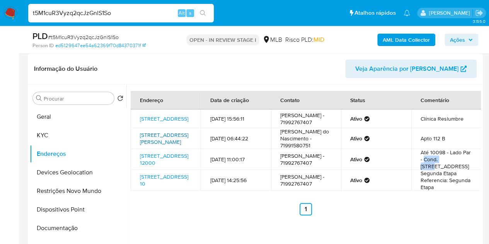
click at [166, 146] on link "Rua Coronel Pedro Dias De Campos 947, São Paulo, São Paulo, 03508010, Brasil 947" at bounding box center [164, 138] width 48 height 15
click at [148, 120] on link "Avenida Dos Pioneiros 62, Canaã Dos Carajás, Pará, 68356007, Brasil 62" at bounding box center [164, 119] width 48 height 8
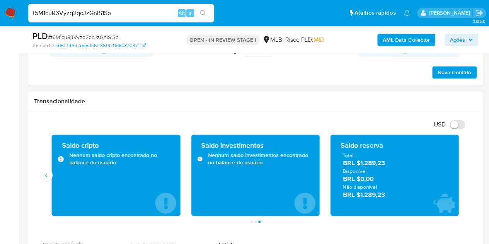
scroll to position [542, 0]
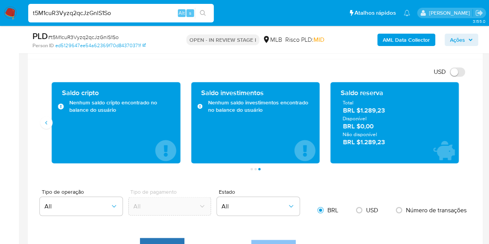
click at [54, 127] on div "Saldo cripto Nenhum saldo cripto encontrado no balance do usuário" at bounding box center [116, 122] width 128 height 81
click at [49, 123] on icon "Anterior" at bounding box center [46, 123] width 6 height 6
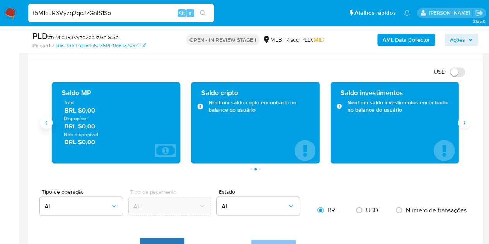
click at [49, 123] on icon "Anterior" at bounding box center [46, 123] width 6 height 6
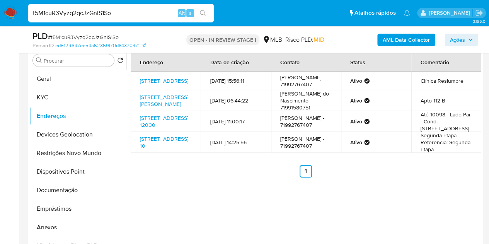
scroll to position [116, 0]
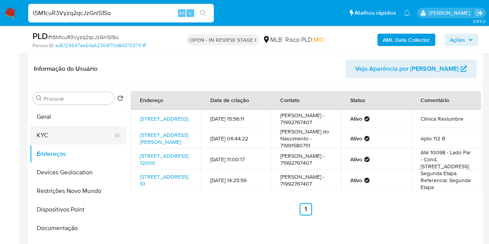
click at [59, 134] on button "KYC" at bounding box center [75, 135] width 91 height 19
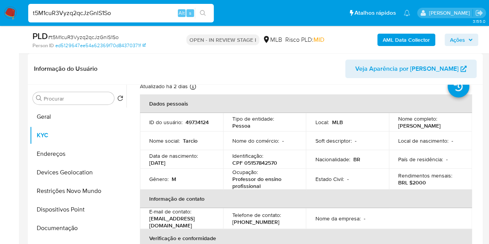
scroll to position [39, 0]
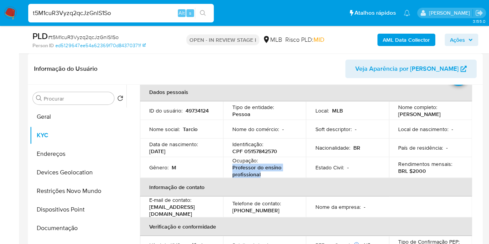
drag, startPoint x: 265, startPoint y: 175, endPoint x: 231, endPoint y: 172, distance: 33.8
click at [233, 172] on p "Professor do ensino profissional" at bounding box center [264, 171] width 62 height 14
copy p "Professor do ensino profissional"
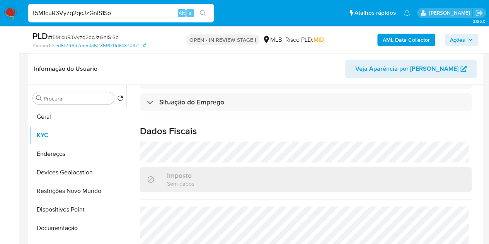
scroll to position [361, 0]
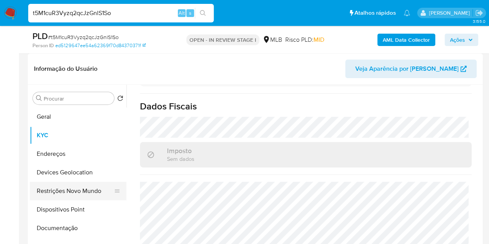
click at [41, 190] on button "Restrições Novo Mundo" at bounding box center [75, 191] width 91 height 19
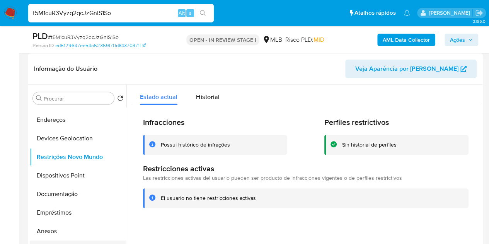
scroll to position [77, 0]
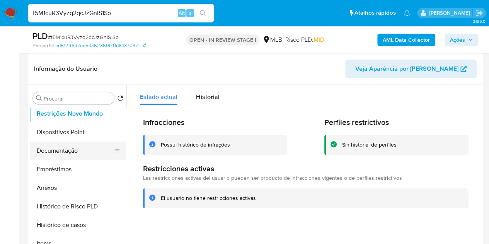
drag, startPoint x: 75, startPoint y: 148, endPoint x: 73, endPoint y: 152, distance: 4.2
click at [74, 148] on button "Documentação" at bounding box center [75, 151] width 91 height 19
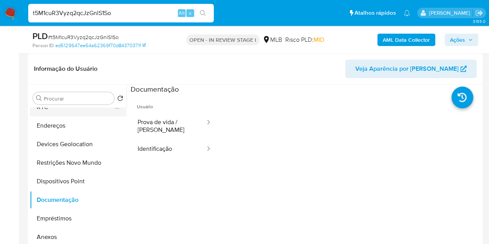
scroll to position [0, 0]
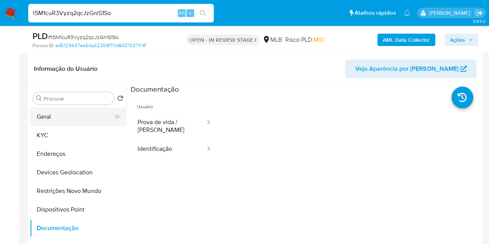
click at [55, 122] on button "Geral" at bounding box center [75, 117] width 91 height 19
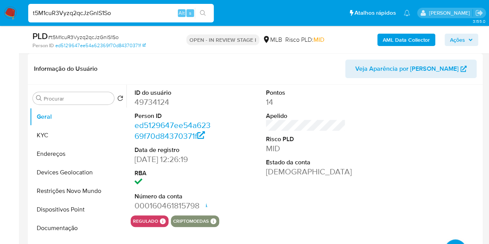
click at [391, 167] on div "ID do usuário 49734124 Person ID ed5129647ee54a62369f70d84370371f Data de regis…" at bounding box center [306, 150] width 351 height 131
click at [48, 135] on button "KYC" at bounding box center [75, 135] width 91 height 19
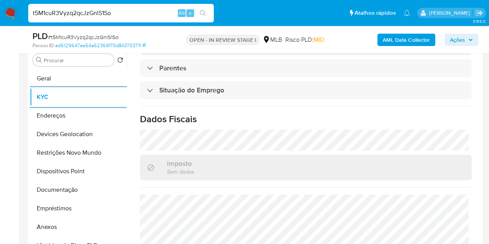
scroll to position [361, 0]
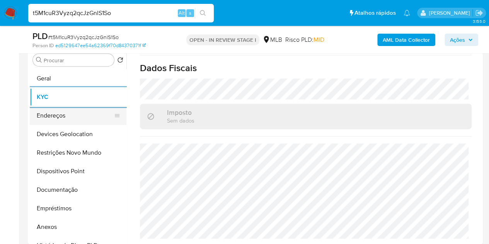
click at [45, 116] on button "Endereços" at bounding box center [75, 115] width 91 height 19
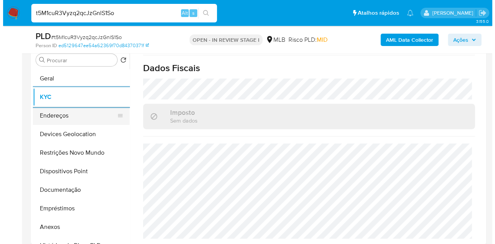
scroll to position [0, 0]
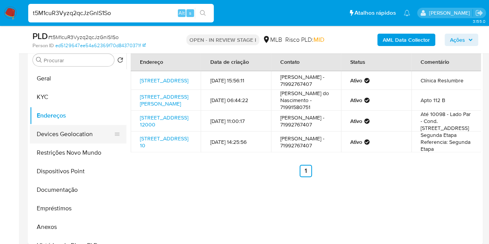
click at [38, 133] on button "Devices Geolocation" at bounding box center [75, 134] width 91 height 19
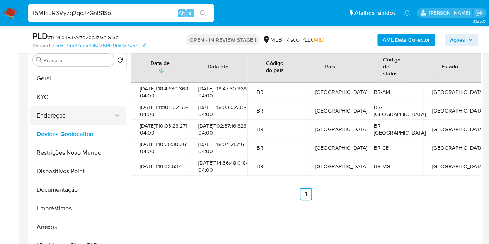
click at [70, 120] on button "Endereços" at bounding box center [75, 115] width 91 height 19
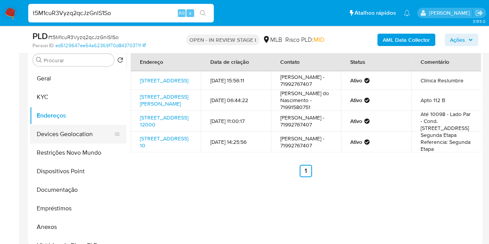
click at [70, 134] on button "Devices Geolocation" at bounding box center [75, 134] width 91 height 19
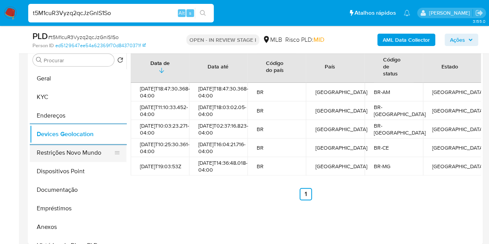
click at [87, 152] on button "Restrições Novo Mundo" at bounding box center [75, 153] width 91 height 19
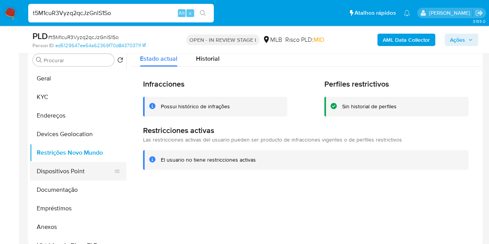
click at [80, 174] on button "Dispositivos Point" at bounding box center [75, 171] width 91 height 19
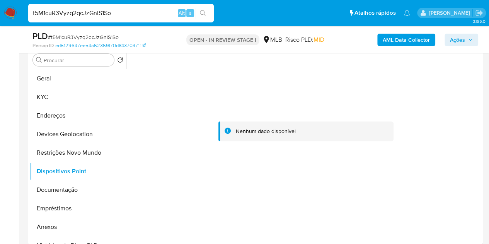
click at [400, 43] on b "AML Data Collector" at bounding box center [406, 40] width 47 height 12
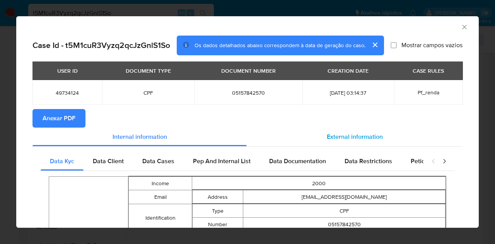
drag, startPoint x: 344, startPoint y: 128, endPoint x: 341, endPoint y: 131, distance: 4.4
click at [343, 128] on div "External information" at bounding box center [355, 137] width 216 height 19
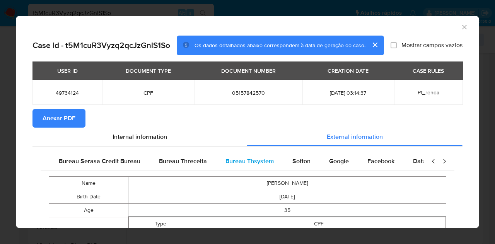
scroll to position [0, 162]
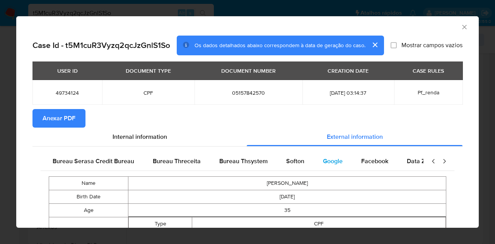
click at [323, 161] on span "Google" at bounding box center [333, 161] width 20 height 9
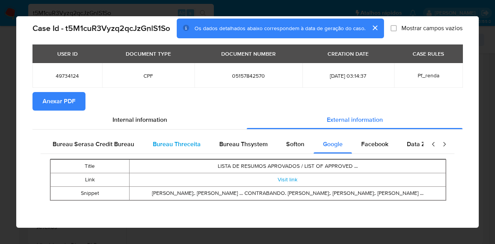
scroll to position [0, 0]
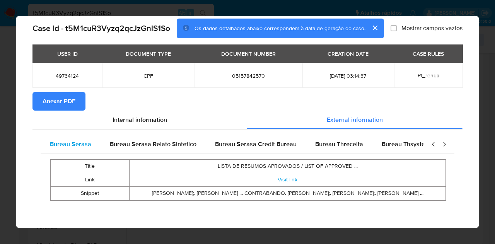
click at [80, 142] on span "Bureau Serasa" at bounding box center [70, 144] width 41 height 9
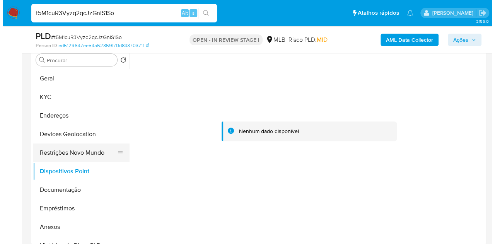
scroll to position [39, 0]
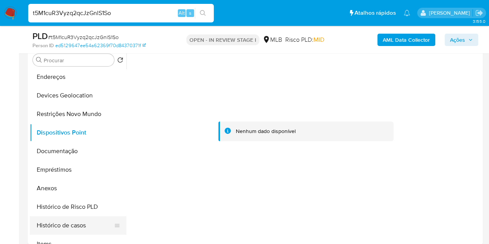
click at [56, 222] on button "Histórico de casos" at bounding box center [75, 225] width 91 height 19
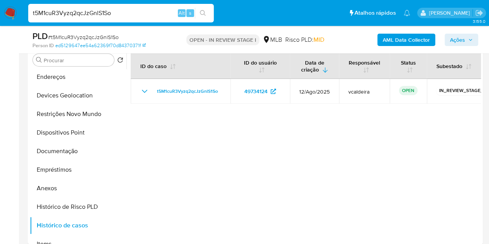
click at [411, 37] on b "AML Data Collector" at bounding box center [406, 40] width 47 height 12
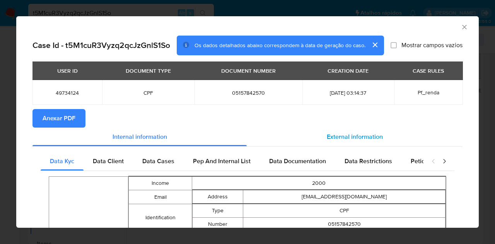
click at [327, 138] on span "External information" at bounding box center [355, 136] width 56 height 9
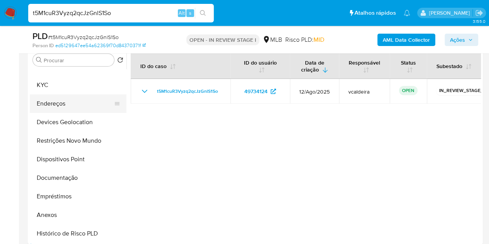
scroll to position [0, 0]
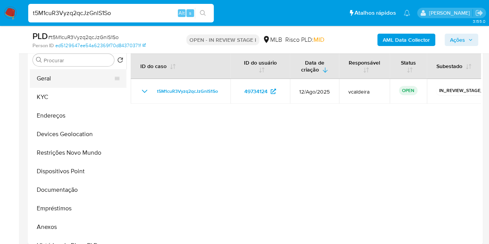
click at [50, 78] on button "Geral" at bounding box center [75, 78] width 91 height 19
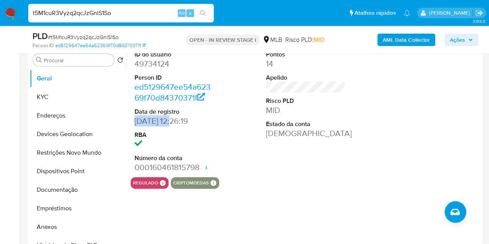
drag, startPoint x: 173, startPoint y: 122, endPoint x: 134, endPoint y: 126, distance: 38.9
click at [135, 126] on dd "26/03/2011 12:26:19" at bounding box center [175, 121] width 80 height 11
copy dd "26/03/2011"
click at [460, 40] on span "Ações" at bounding box center [457, 40] width 15 height 12
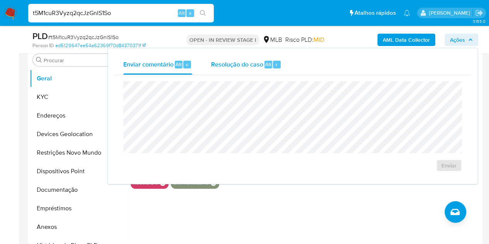
click at [248, 68] on div "Resolução do caso Alt r" at bounding box center [246, 65] width 71 height 20
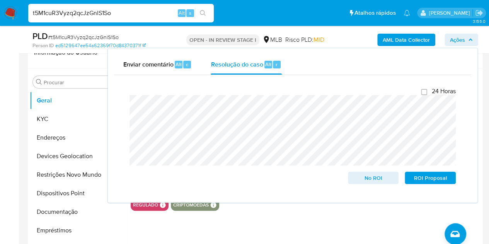
scroll to position [116, 0]
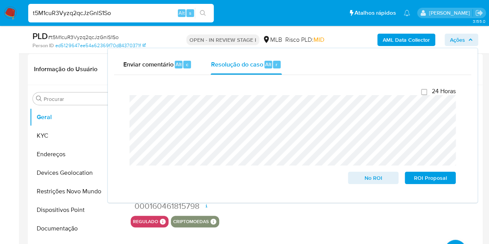
click at [58, 12] on input "t5M1cuR3Vyzq2qcJzGnlS1So" at bounding box center [121, 13] width 186 height 10
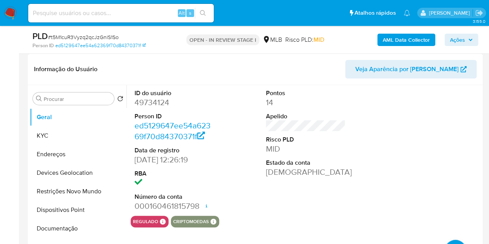
click at [460, 44] on span "Ações" at bounding box center [457, 40] width 15 height 12
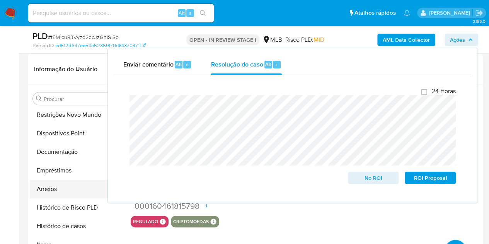
scroll to position [77, 0]
click at [37, 192] on button "Anexos" at bounding box center [75, 188] width 91 height 19
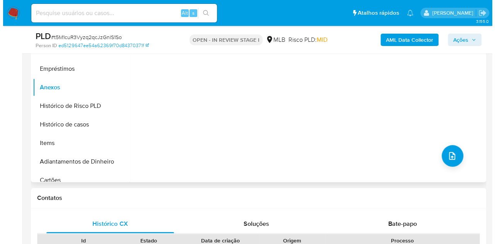
scroll to position [232, 0]
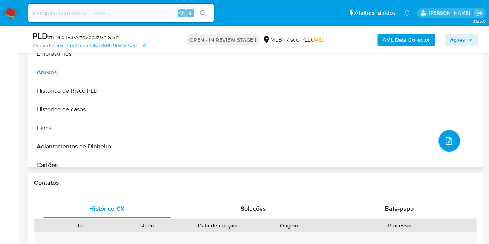
click at [449, 142] on icon "upload-file" at bounding box center [449, 140] width 9 height 9
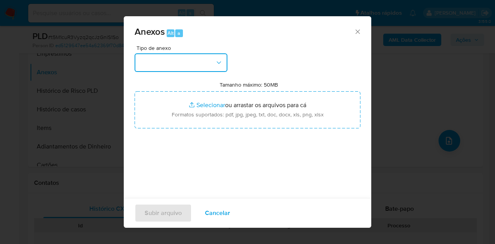
click at [190, 65] on button "button" at bounding box center [181, 62] width 93 height 19
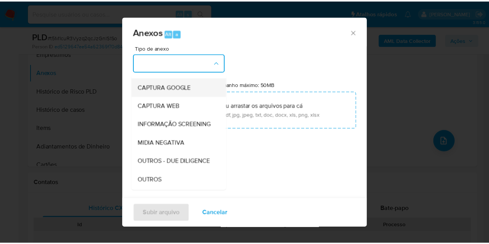
scroll to position [77, 0]
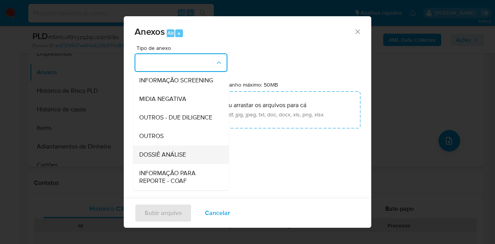
click at [154, 159] on span "DOSSIÊ ANÁLISE" at bounding box center [162, 155] width 47 height 8
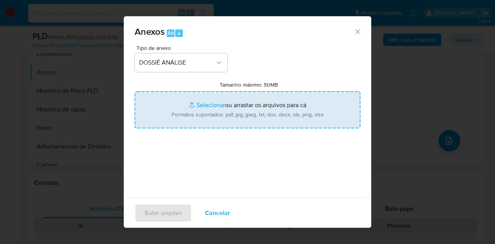
type input "C:\fakepath\Mulan 49734124_2025_08_20_13_23_14.pdf"
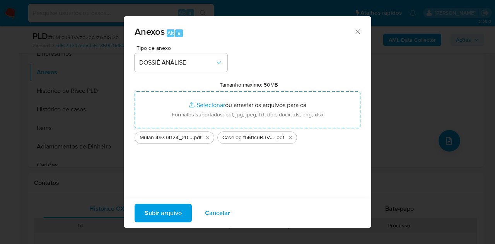
click at [171, 217] on span "Subir arquivo" at bounding box center [163, 213] width 37 height 17
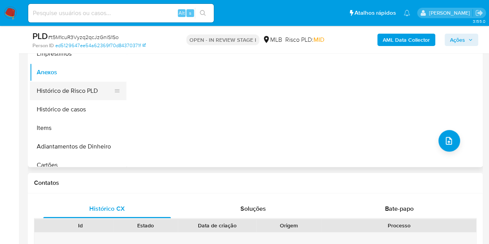
drag, startPoint x: 52, startPoint y: 92, endPoint x: 52, endPoint y: 81, distance: 11.6
click at [52, 92] on button "Histórico de Risco PLD" at bounding box center [75, 91] width 91 height 19
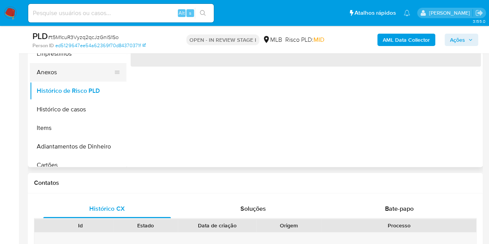
click at [53, 74] on button "Anexos" at bounding box center [75, 72] width 91 height 19
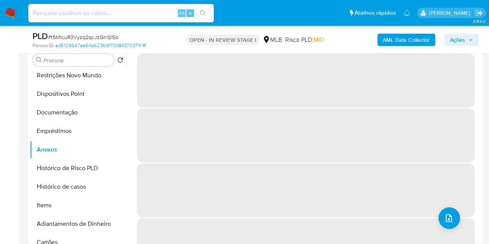
scroll to position [116, 0]
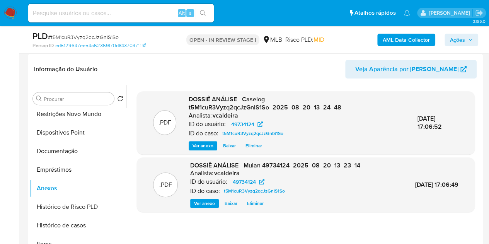
click at [467, 40] on span "Ações" at bounding box center [461, 39] width 23 height 11
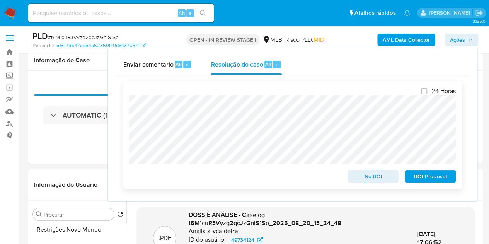
scroll to position [116, 0]
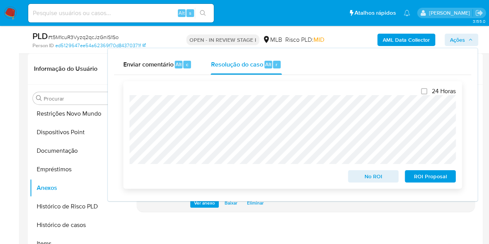
click at [365, 175] on span "No ROI" at bounding box center [374, 176] width 40 height 11
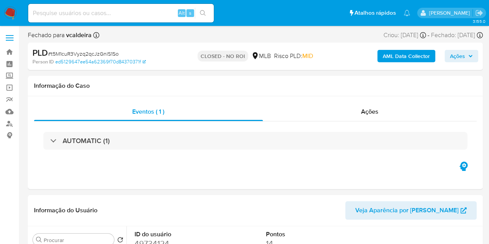
select select "10"
click at [125, 14] on input at bounding box center [121, 13] width 186 height 10
paste input "RXhCTGZ2PrnPzYkkVlLW5Hod"
type input "RXhCTGZ2PrnPzYkkVlLW5Hod"
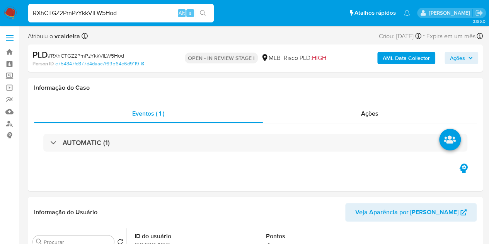
select select "10"
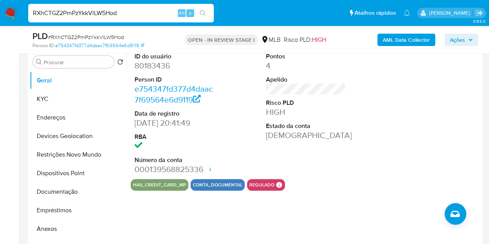
scroll to position [155, 0]
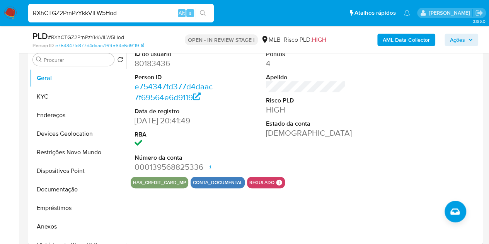
click at [159, 65] on dd "80183436" at bounding box center [175, 63] width 80 height 11
copy dd "80183436"
click at [142, 67] on dd "80183436" at bounding box center [175, 63] width 80 height 11
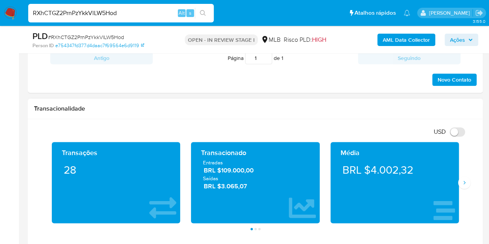
scroll to position [464, 0]
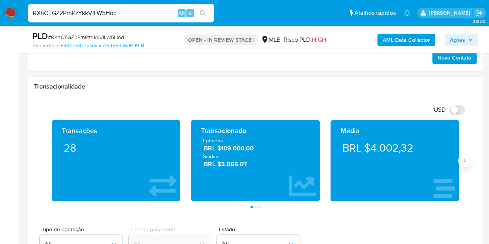
drag, startPoint x: 462, startPoint y: 158, endPoint x: 465, endPoint y: 162, distance: 4.7
click at [464, 161] on icon "Siguiente" at bounding box center [465, 160] width 6 height 6
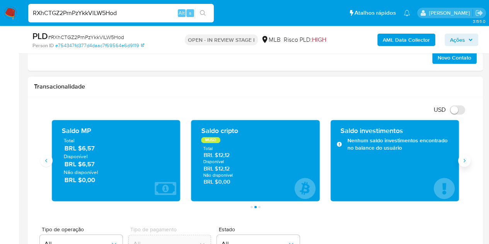
click at [462, 160] on icon "Siguiente" at bounding box center [465, 160] width 6 height 6
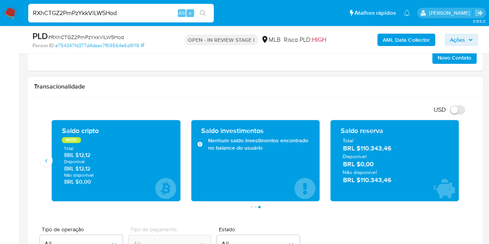
drag, startPoint x: 378, startPoint y: 185, endPoint x: 361, endPoint y: 183, distance: 17.9
click at [361, 183] on div "Saldo reserva Total BRL $110.343,46 Disponível BRL $0,00 Não disponível BRL $11…" at bounding box center [395, 160] width 116 height 69
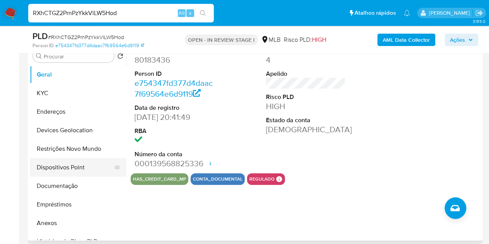
scroll to position [155, 0]
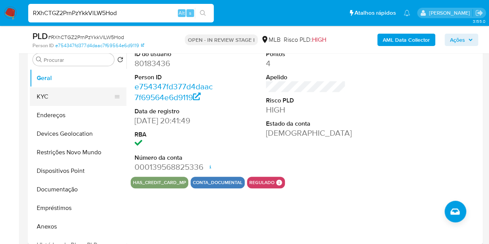
click at [71, 95] on button "KYC" at bounding box center [75, 96] width 91 height 19
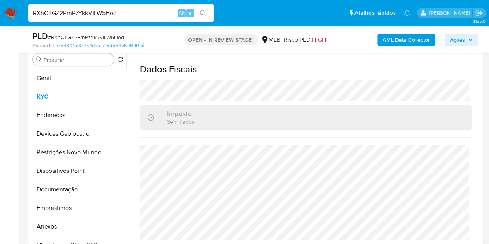
scroll to position [374, 0]
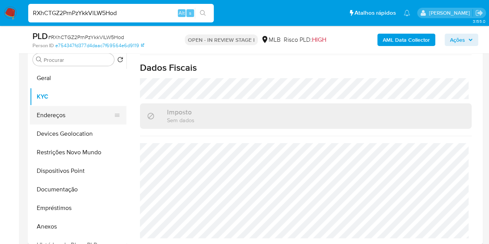
click at [61, 114] on button "Endereços" at bounding box center [75, 115] width 91 height 19
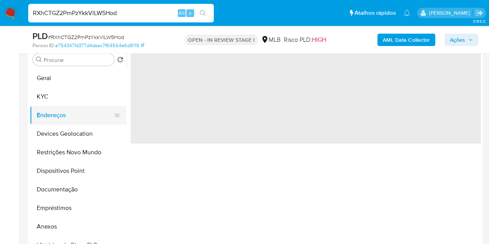
scroll to position [0, 0]
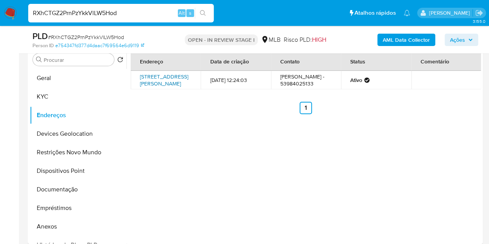
click at [152, 79] on link "[STREET_ADDRESS][PERSON_NAME]" at bounding box center [164, 80] width 48 height 15
click at [53, 82] on button "Geral" at bounding box center [75, 78] width 91 height 19
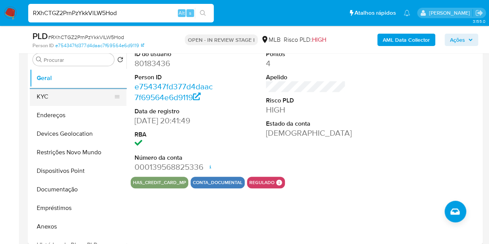
click at [54, 100] on button "KYC" at bounding box center [75, 96] width 91 height 19
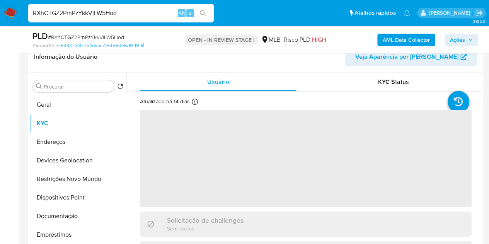
scroll to position [116, 0]
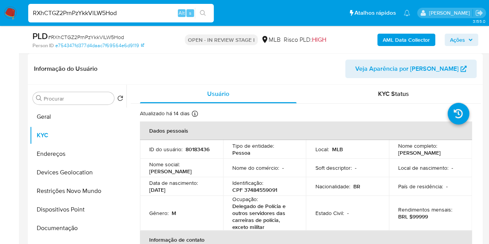
click at [256, 193] on p "CPF 37484559091" at bounding box center [255, 189] width 45 height 7
copy p "37484559091"
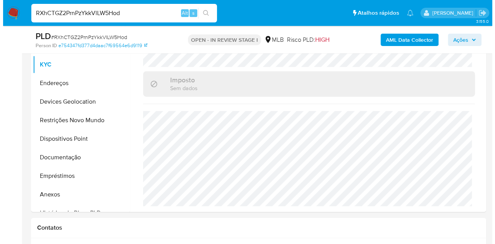
scroll to position [193, 0]
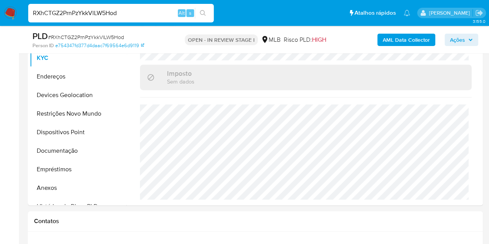
click at [395, 36] on b "AML Data Collector" at bounding box center [406, 40] width 47 height 12
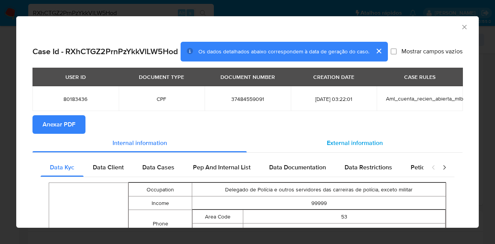
click at [335, 147] on span "External information" at bounding box center [355, 143] width 56 height 9
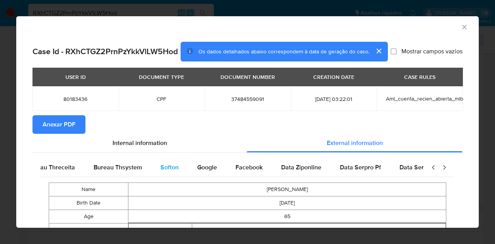
scroll to position [0, 315]
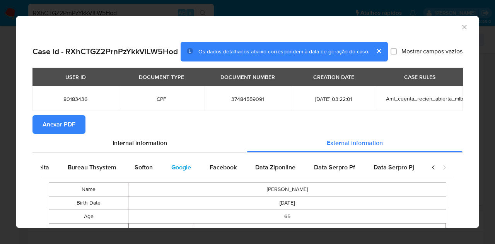
click at [171, 172] on span "Google" at bounding box center [181, 167] width 20 height 9
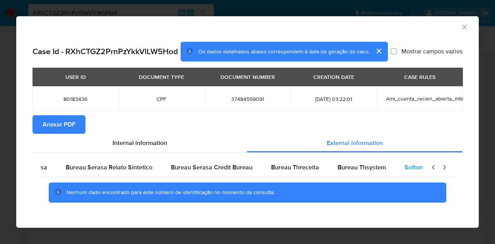
scroll to position [0, 0]
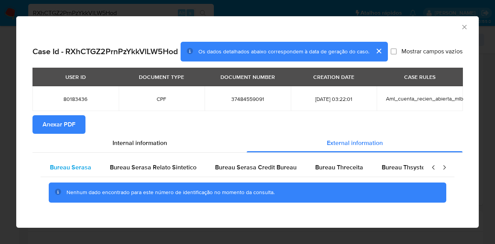
click at [82, 172] on span "Bureau Serasa" at bounding box center [70, 167] width 41 height 9
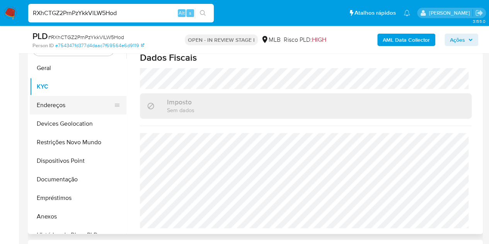
scroll to position [155, 0]
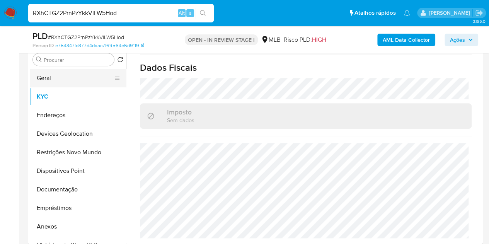
click at [51, 80] on button "Geral" at bounding box center [75, 78] width 91 height 19
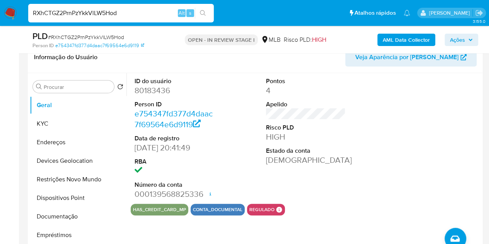
scroll to position [116, 0]
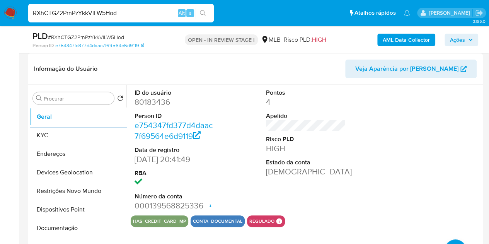
click at [354, 172] on div "ID do usuário 80183436 Person ID e754347fd377d4daac7f69564e6d9119 Data de regis…" at bounding box center [306, 150] width 351 height 131
click at [342, 167] on dd "[DEMOGRAPHIC_DATA]" at bounding box center [306, 171] width 80 height 11
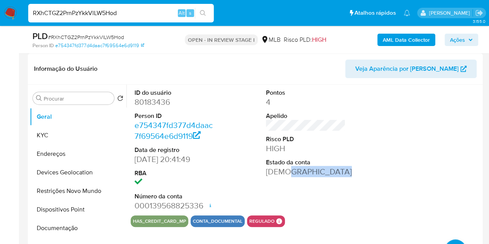
click at [342, 167] on dd "[DEMOGRAPHIC_DATA]" at bounding box center [306, 171] width 80 height 11
click at [38, 138] on button "KYC" at bounding box center [75, 135] width 91 height 19
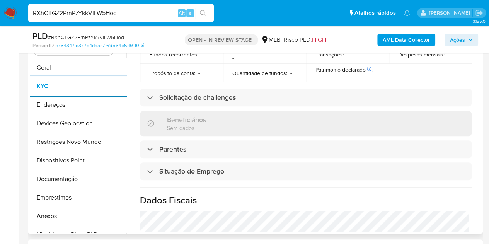
scroll to position [374, 0]
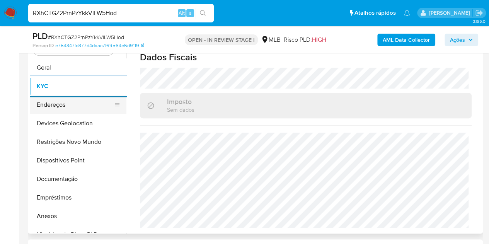
click at [41, 106] on button "Endereços" at bounding box center [75, 105] width 91 height 19
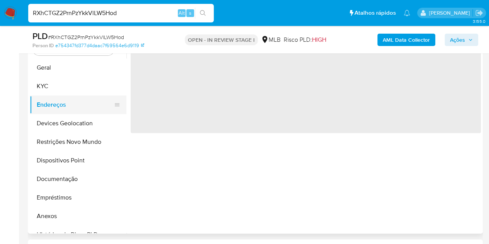
scroll to position [0, 0]
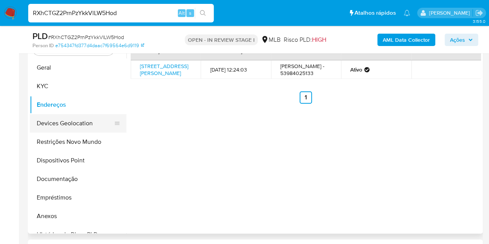
click at [58, 123] on button "Devices Geolocation" at bounding box center [75, 123] width 91 height 19
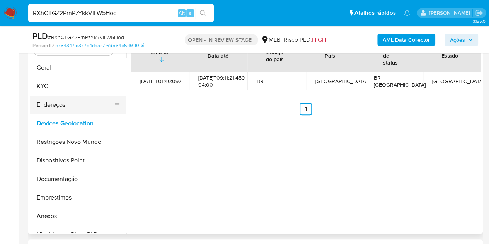
click at [62, 107] on button "Endereços" at bounding box center [75, 105] width 91 height 19
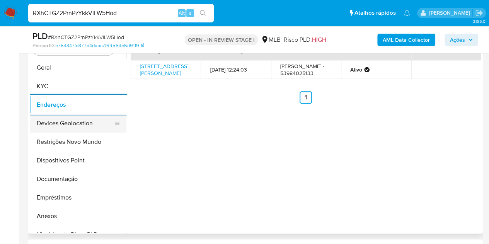
click at [67, 124] on button "Devices Geolocation" at bounding box center [75, 123] width 91 height 19
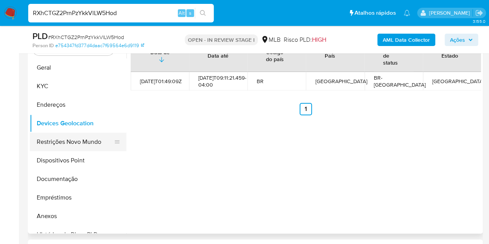
click at [77, 147] on button "Restrições Novo Mundo" at bounding box center [75, 142] width 91 height 19
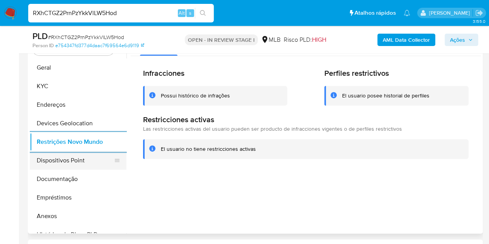
click at [60, 163] on button "Dispositivos Point" at bounding box center [75, 160] width 91 height 19
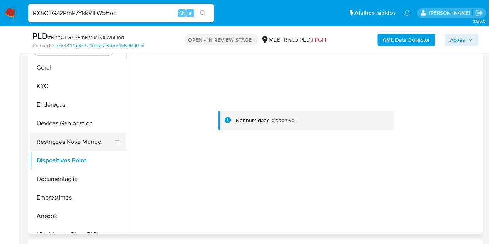
click at [85, 144] on button "Restrições Novo Mundo" at bounding box center [75, 142] width 91 height 19
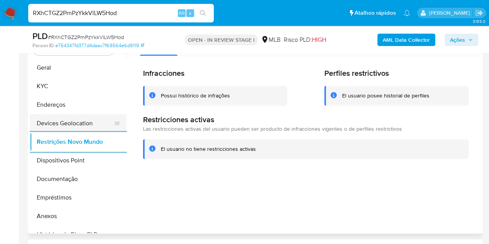
click at [75, 120] on button "Devices Geolocation" at bounding box center [75, 123] width 91 height 19
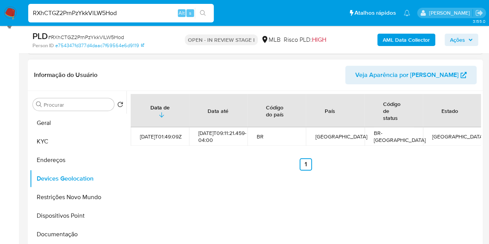
scroll to position [88, 0]
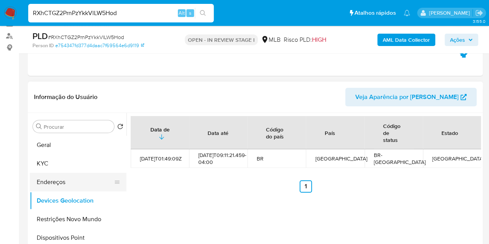
click at [46, 184] on button "Endereços" at bounding box center [75, 182] width 91 height 19
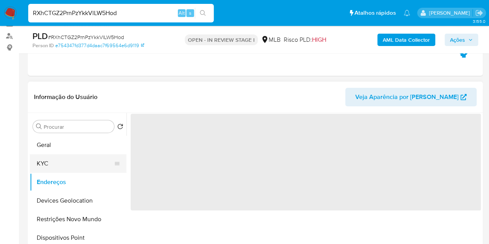
click at [55, 164] on button "KYC" at bounding box center [75, 163] width 91 height 19
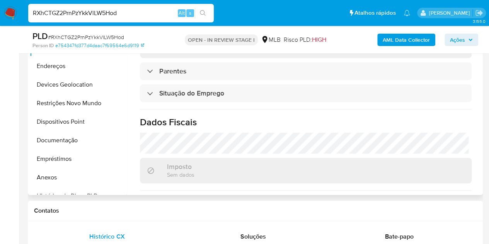
scroll to position [374, 0]
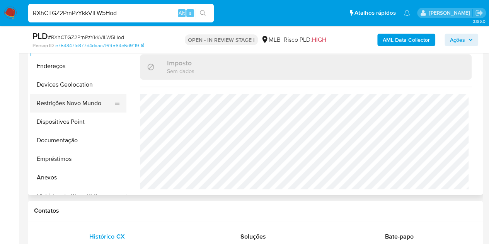
click at [58, 107] on button "Restrições Novo Mundo" at bounding box center [75, 103] width 91 height 19
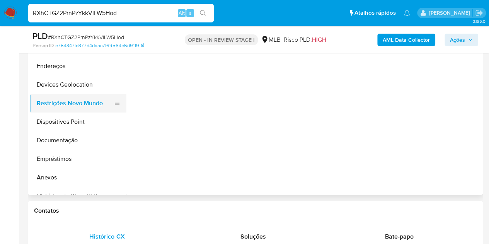
scroll to position [0, 0]
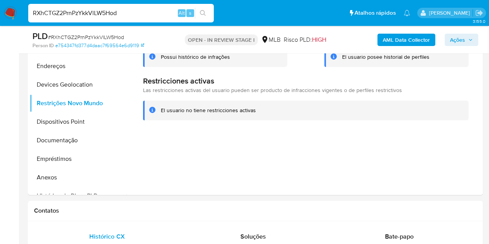
click at [91, 15] on input "RXhCTGZ2PrnPzYkkVlLW5Hod" at bounding box center [121, 13] width 186 height 10
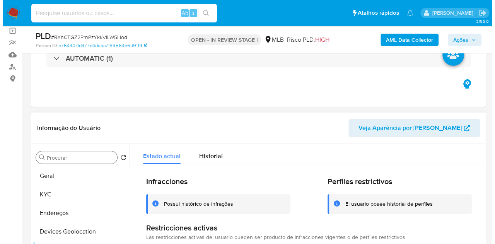
scroll to position [155, 0]
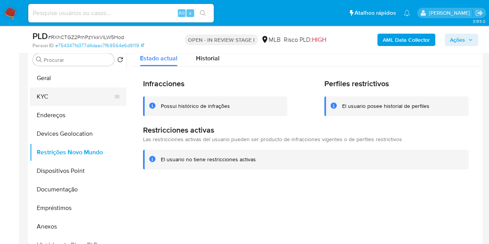
click at [55, 95] on button "KYC" at bounding box center [75, 96] width 91 height 19
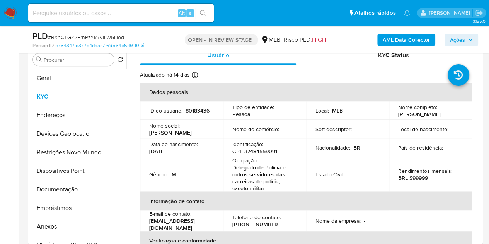
click at [256, 151] on p "CPF 37484559091" at bounding box center [255, 151] width 45 height 7
copy p "37484559091"
click at [260, 181] on p "Delegado de Polícia e outros servidores das carreiras de polícia, exceto militar" at bounding box center [264, 178] width 62 height 28
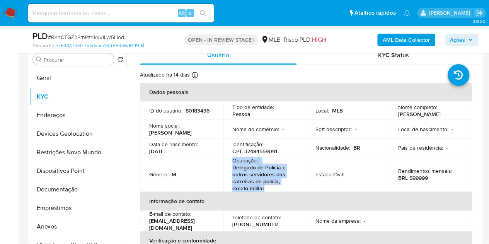
click at [260, 181] on p "Delegado de Polícia e outros servidores das carreiras de polícia, exceto militar" at bounding box center [264, 178] width 62 height 28
click at [280, 186] on p "Delegado de Polícia e outros servidores das carreiras de polícia, exceto militar" at bounding box center [264, 178] width 62 height 28
drag, startPoint x: 271, startPoint y: 192, endPoint x: 230, endPoint y: 171, distance: 45.7
click at [230, 171] on td "Ocupação : Delegado de Polícia e outros servidores das carreiras de polícia, ex…" at bounding box center [264, 174] width 83 height 35
copy p "Delegado de Polícia e outros servidores das carreiras de polícia, exceto militar"
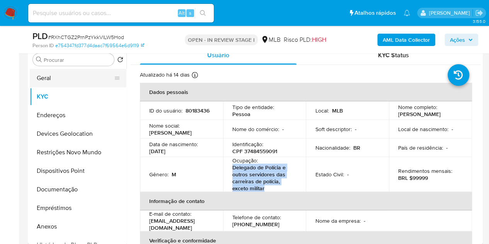
click at [50, 77] on button "Geral" at bounding box center [75, 78] width 91 height 19
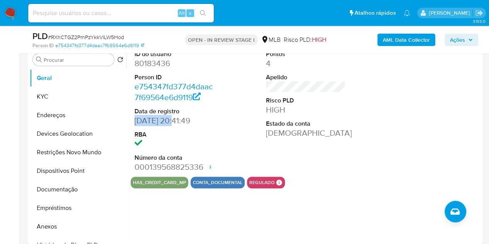
drag, startPoint x: 176, startPoint y: 120, endPoint x: 133, endPoint y: 122, distance: 43.4
click at [133, 122] on div "ID do usuário 80183436 Person ID e754347fd377d4daac7f69564e6d9119 Data de regis…" at bounding box center [175, 111] width 88 height 131
copy dd "22/06/2009"
drag, startPoint x: 474, startPoint y: 36, endPoint x: 464, endPoint y: 38, distance: 10.3
click at [473, 36] on button "Ações" at bounding box center [462, 40] width 34 height 12
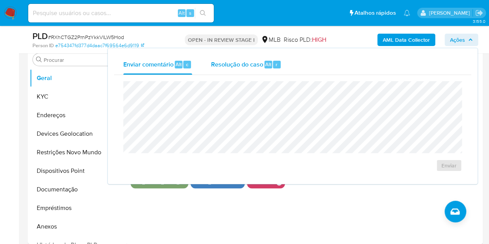
click at [221, 62] on span "Resolução do caso" at bounding box center [237, 64] width 52 height 9
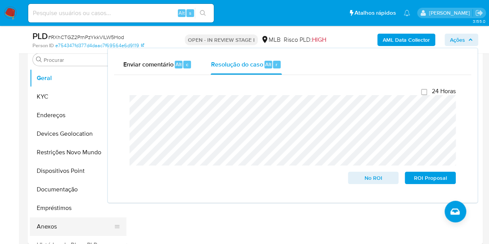
click at [44, 231] on button "Anexos" at bounding box center [75, 226] width 91 height 19
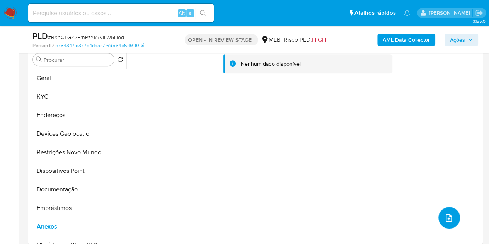
click at [446, 212] on button "upload-file" at bounding box center [450, 218] width 22 height 22
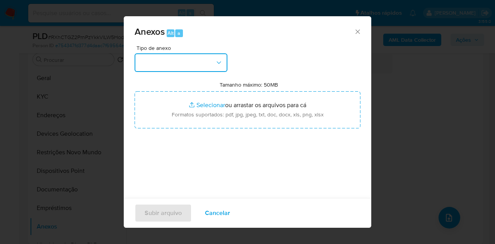
click at [215, 57] on button "button" at bounding box center [181, 62] width 93 height 19
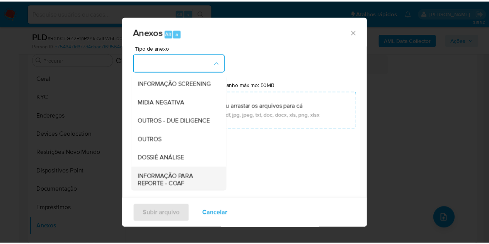
scroll to position [116, 0]
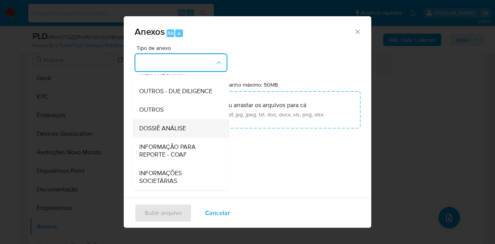
click at [180, 128] on span "DOSSIÊ ANÁLISE" at bounding box center [162, 129] width 47 height 8
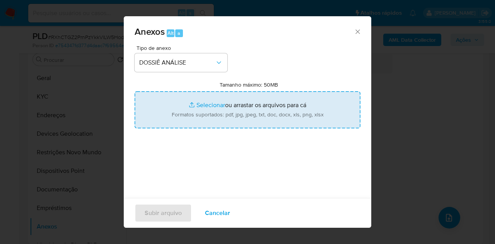
type input "C:\fakepath\Caselog RXhCTGZ2PrnPzYkkVlLW5Hod_2025_08_20_13_23_51.pdf"
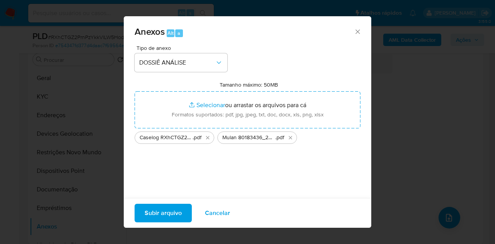
click at [165, 213] on span "Subir arquivo" at bounding box center [163, 213] width 37 height 17
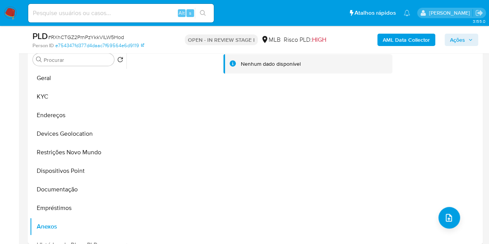
click at [452, 38] on span "Ações" at bounding box center [457, 40] width 15 height 12
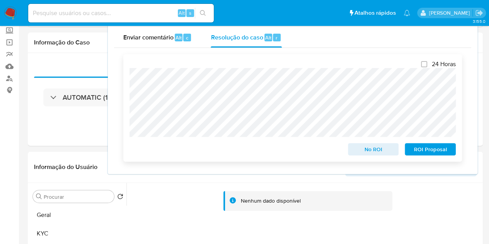
scroll to position [0, 0]
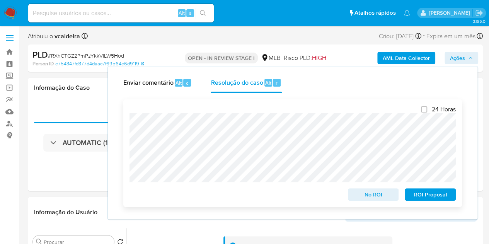
click at [363, 198] on span "No ROI" at bounding box center [374, 194] width 40 height 11
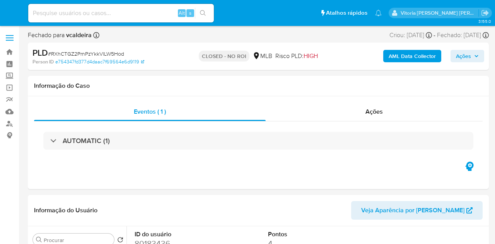
select select "10"
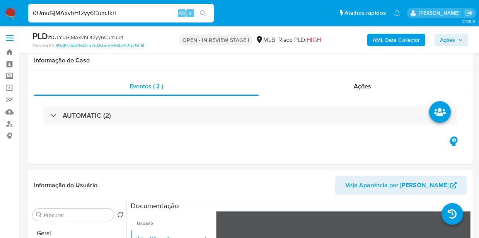
select select "10"
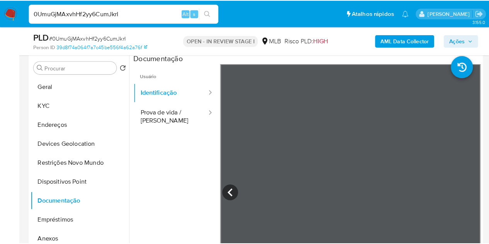
scroll to position [149, 0]
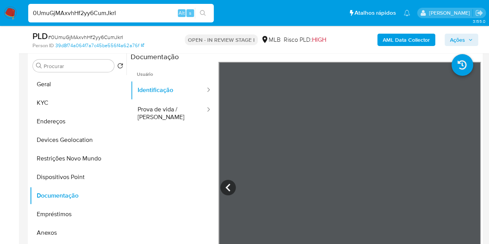
click at [52, 12] on input "0UmuGjMAxvhHf2yy6CumJkrI" at bounding box center [121, 13] width 186 height 10
click at [64, 15] on input "0UmuGjMAxvhHf2yy6CumJkrI" at bounding box center [121, 13] width 186 height 10
click at [156, 10] on input at bounding box center [121, 13] width 186 height 10
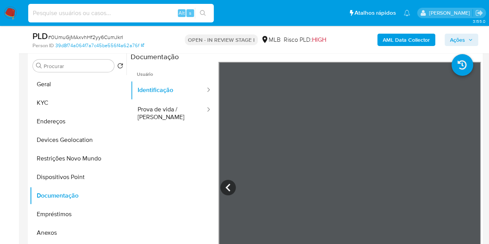
paste input "0UmuGjMAxvhHf2yy6CumJkrI"
type input "0UmuGjMAxvhHf2yy6CumJkrI"
click at [462, 43] on span "Ações" at bounding box center [457, 40] width 15 height 12
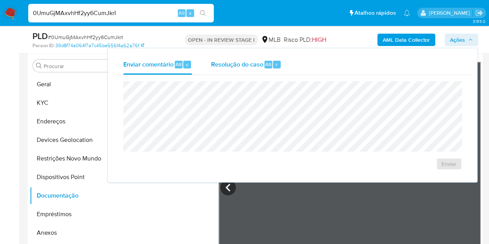
click at [247, 60] on span "Resolução do caso" at bounding box center [237, 64] width 52 height 9
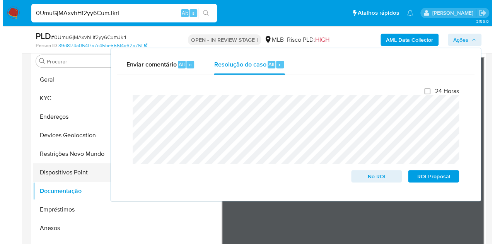
scroll to position [155, 0]
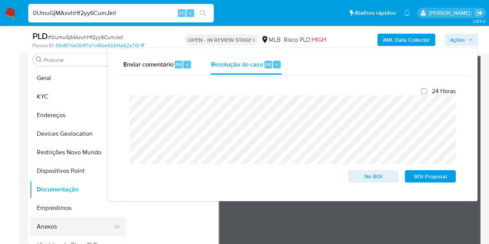
click at [44, 230] on button "Anexos" at bounding box center [75, 226] width 91 height 19
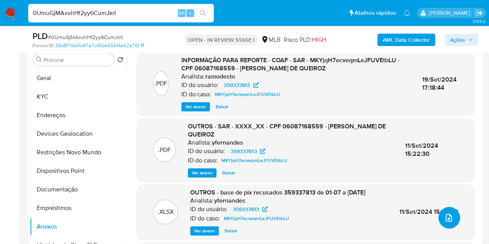
click at [445, 221] on icon "upload-file" at bounding box center [449, 217] width 9 height 9
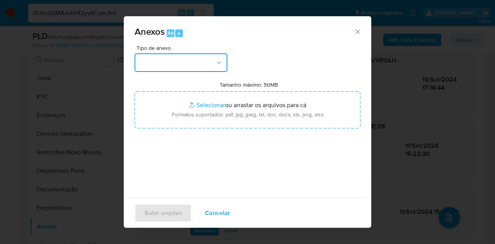
click at [216, 62] on icon "button" at bounding box center [219, 63] width 8 height 8
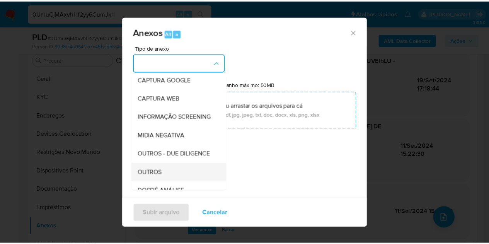
scroll to position [116, 0]
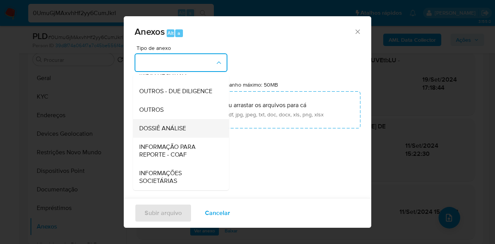
click at [174, 132] on span "DOSSIÊ ANÁLISE" at bounding box center [162, 129] width 47 height 8
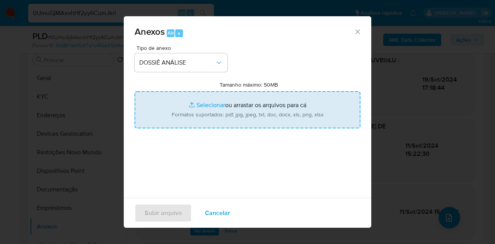
type input "C:\fakepath\Mulan 359337813_2025_08_20_07_12_53.pdf"
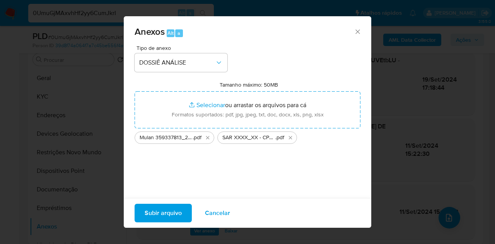
click at [162, 205] on span "Subir arquivo" at bounding box center [163, 213] width 37 height 17
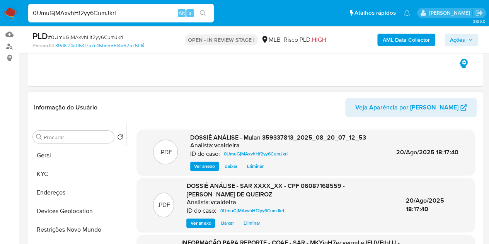
scroll to position [72, 0]
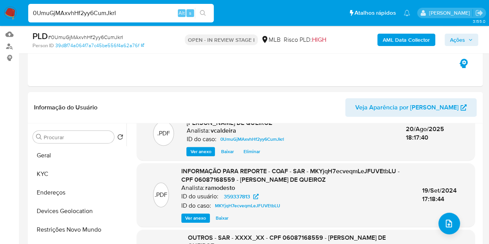
click at [458, 39] on span "Ações" at bounding box center [457, 40] width 15 height 12
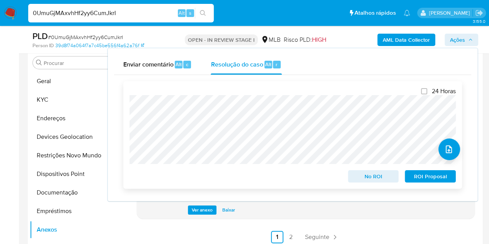
scroll to position [309, 0]
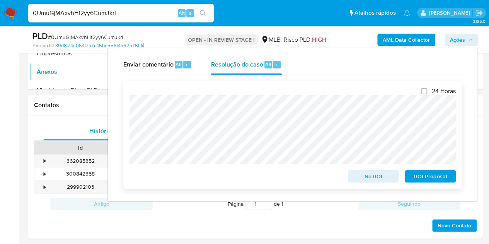
click at [415, 184] on div "24 Horas No ROI ROI Proposal" at bounding box center [292, 135] width 339 height 108
click at [415, 181] on span "ROI Proposal" at bounding box center [430, 176] width 40 height 11
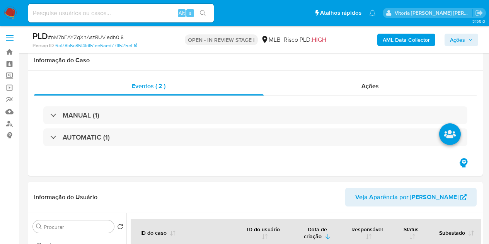
select select "10"
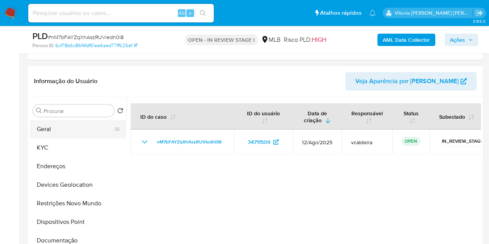
click at [56, 128] on button "Geral" at bounding box center [75, 129] width 91 height 19
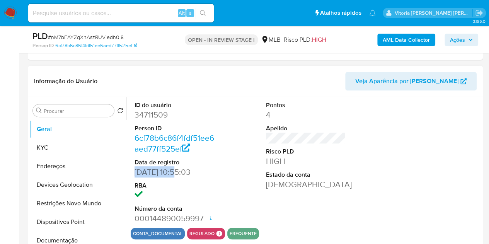
drag, startPoint x: 174, startPoint y: 172, endPoint x: 134, endPoint y: 171, distance: 40.2
click at [134, 171] on div "ID do usuário 34711509 Person ID 6cf78b6c86f4fdf51ee6aed77ff525ef Data de regis…" at bounding box center [175, 162] width 88 height 131
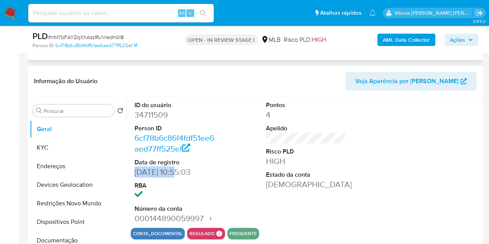
copy dd "07/10/2010"
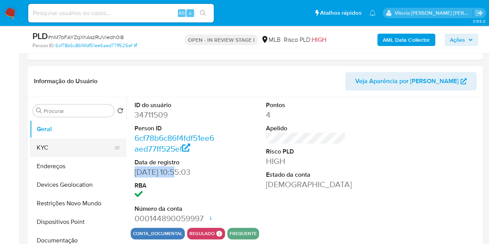
click at [55, 147] on button "KYC" at bounding box center [75, 148] width 91 height 19
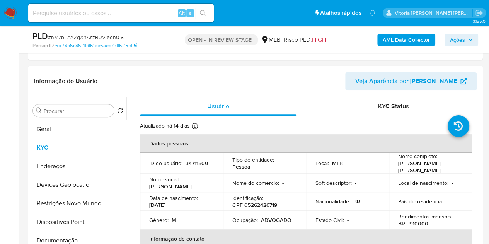
click at [466, 36] on span "Ações" at bounding box center [461, 39] width 23 height 11
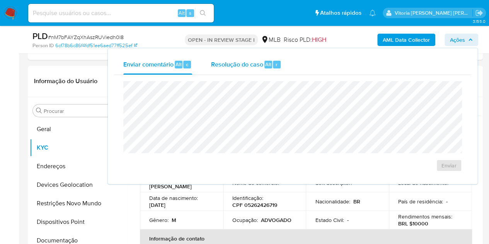
click at [249, 63] on span "Resolução do caso" at bounding box center [237, 64] width 52 height 9
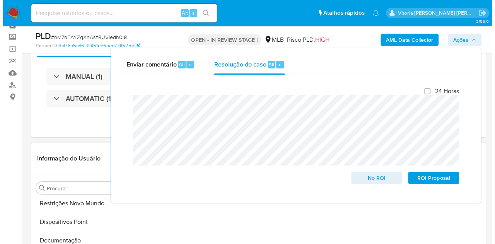
scroll to position [174, 0]
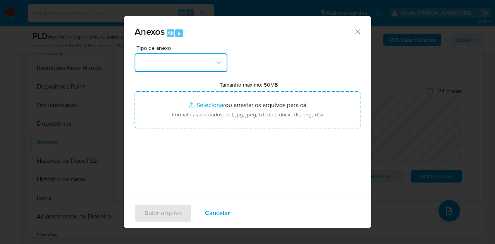
click at [204, 58] on button "button" at bounding box center [181, 62] width 93 height 19
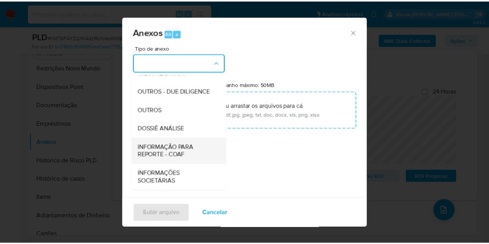
scroll to position [116, 0]
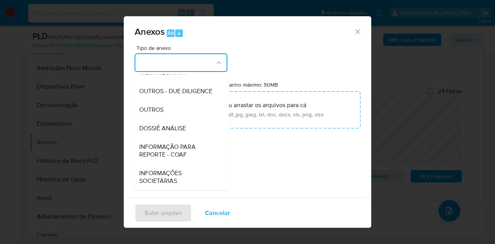
drag, startPoint x: 158, startPoint y: 128, endPoint x: 176, endPoint y: 151, distance: 29.5
click at [158, 128] on span "DOSSIÊ ANÁLISE" at bounding box center [162, 129] width 47 height 8
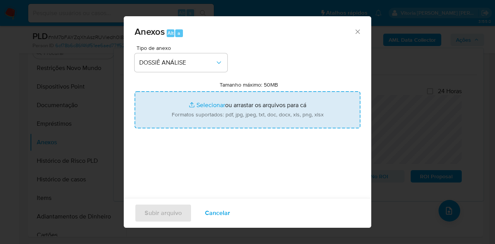
type input "C:\fakepath\Caselog nM7bFAYZqXhAszRUViedh0l8_2025_08_20_07_26_41.pdf"
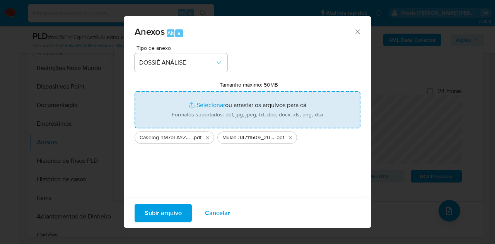
click at [169, 218] on span "Subir arquivo" at bounding box center [163, 213] width 37 height 17
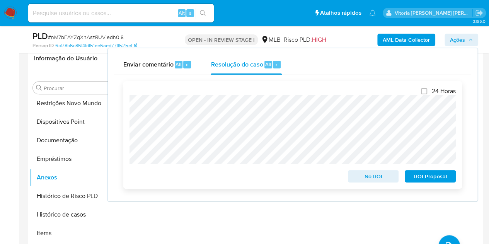
scroll to position [97, 0]
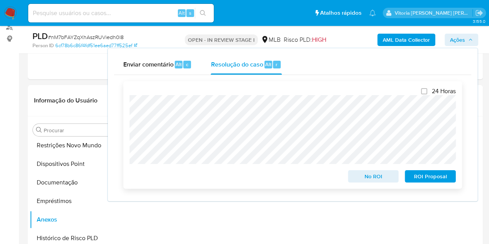
click at [380, 177] on span "No ROI" at bounding box center [374, 176] width 40 height 11
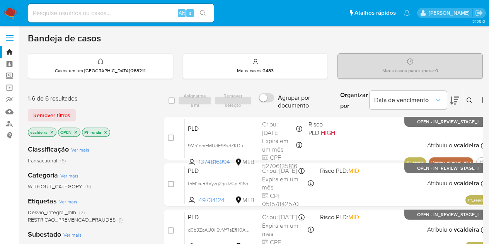
scroll to position [86, 0]
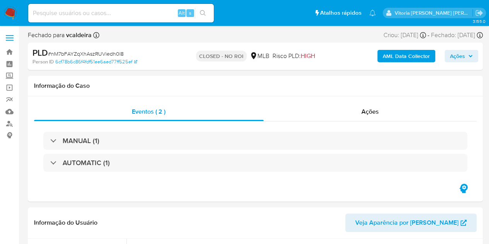
select select "10"
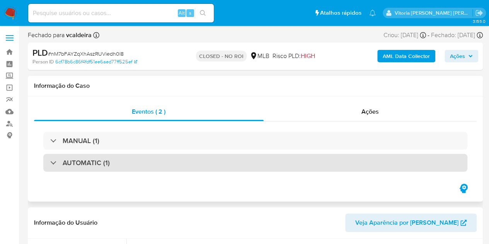
click at [79, 159] on h3 "AUTOMATIC (1)" at bounding box center [86, 163] width 47 height 9
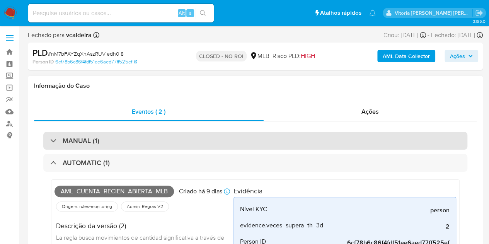
click at [93, 148] on div "MANUAL (1)" at bounding box center [255, 141] width 424 height 18
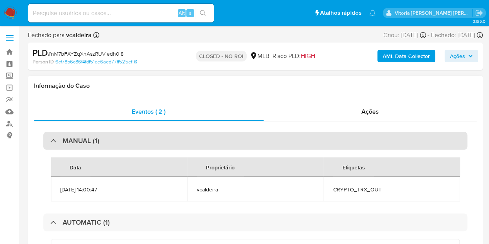
click at [88, 143] on h3 "MANUAL (1)" at bounding box center [81, 141] width 37 height 9
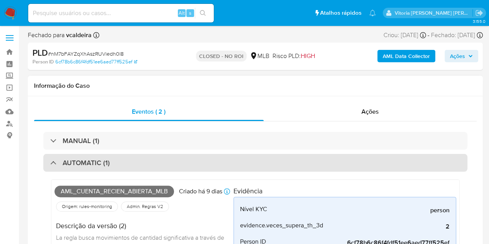
click at [114, 162] on div "AUTOMATIC (1)" at bounding box center [255, 163] width 424 height 18
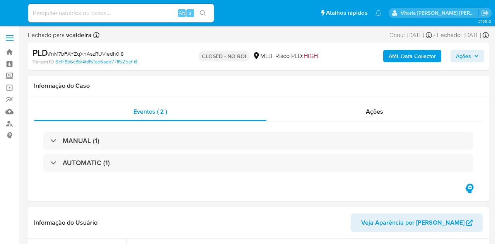
select select "10"
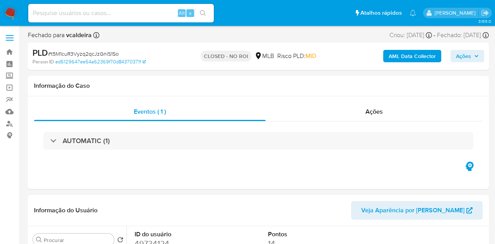
select select "10"
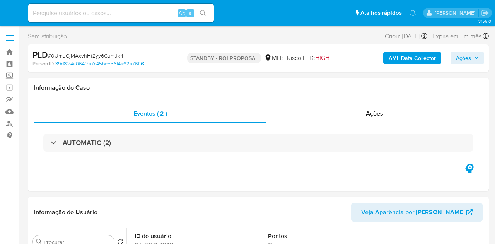
select select "10"
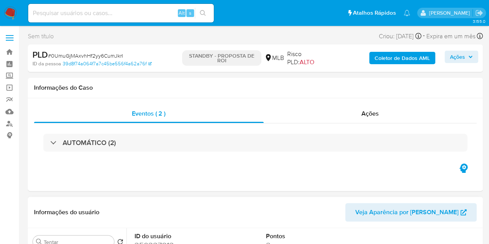
drag, startPoint x: 317, startPoint y: 205, endPoint x: 241, endPoint y: 206, distance: 76.2
